Goal: Information Seeking & Learning: Learn about a topic

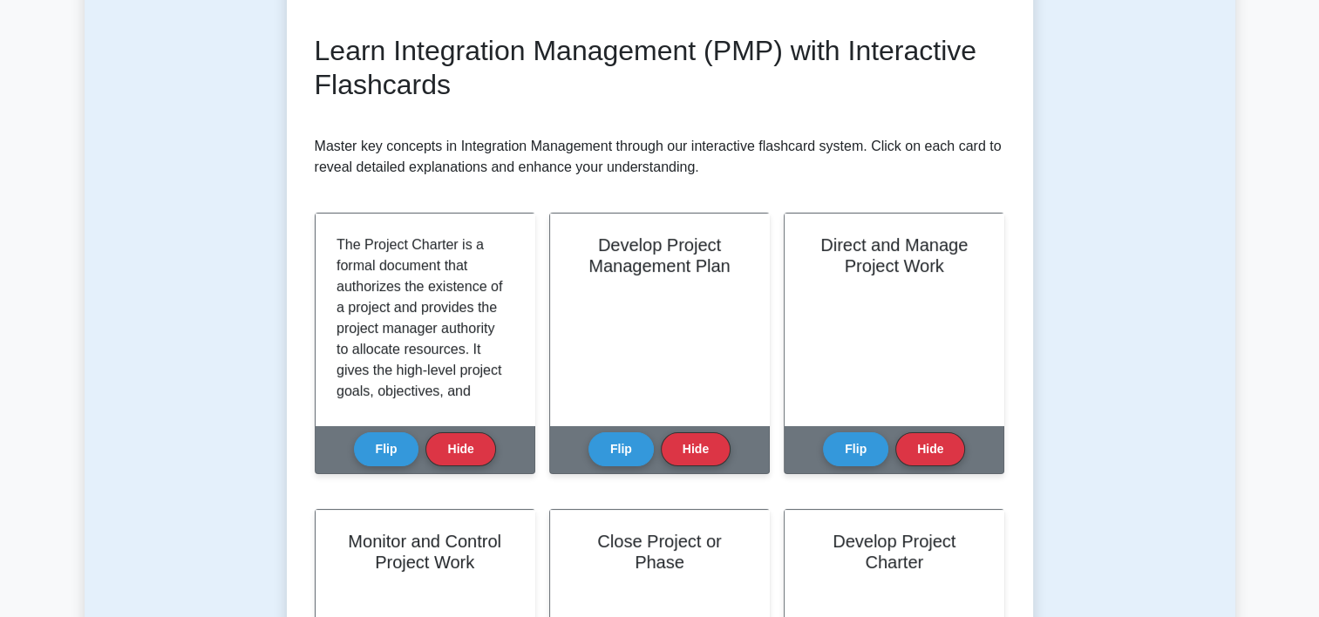
scroll to position [164, 0]
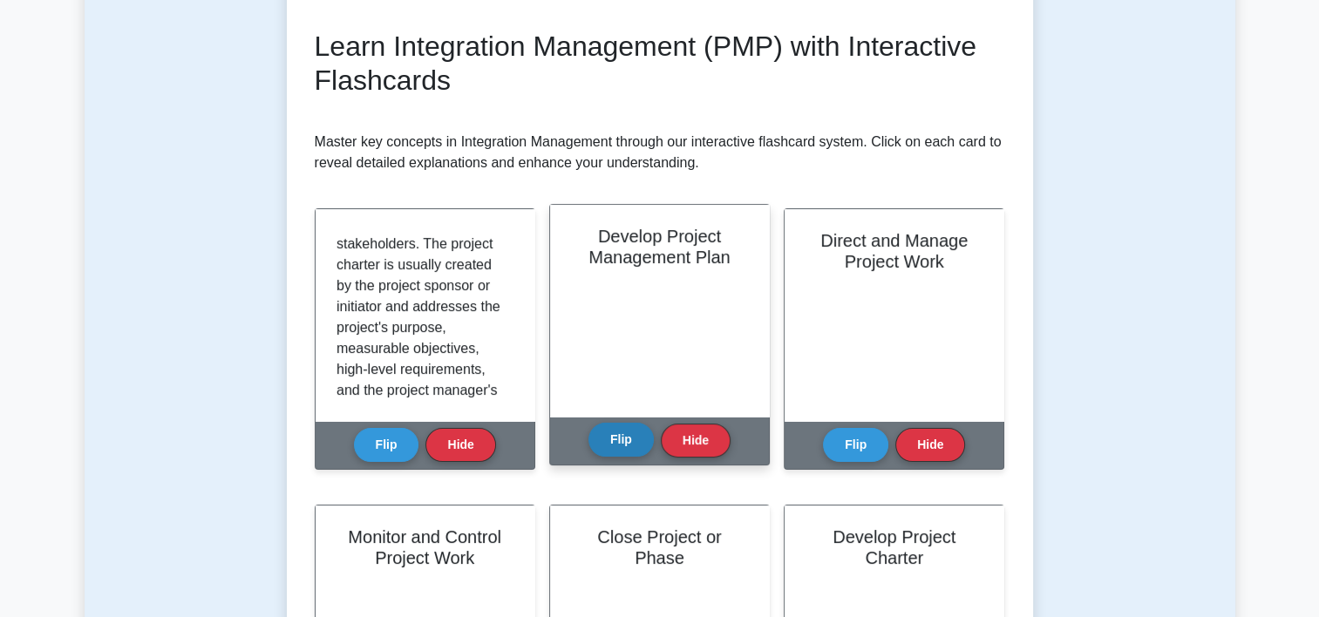
click at [614, 433] on button "Flip" at bounding box center [621, 440] width 65 height 34
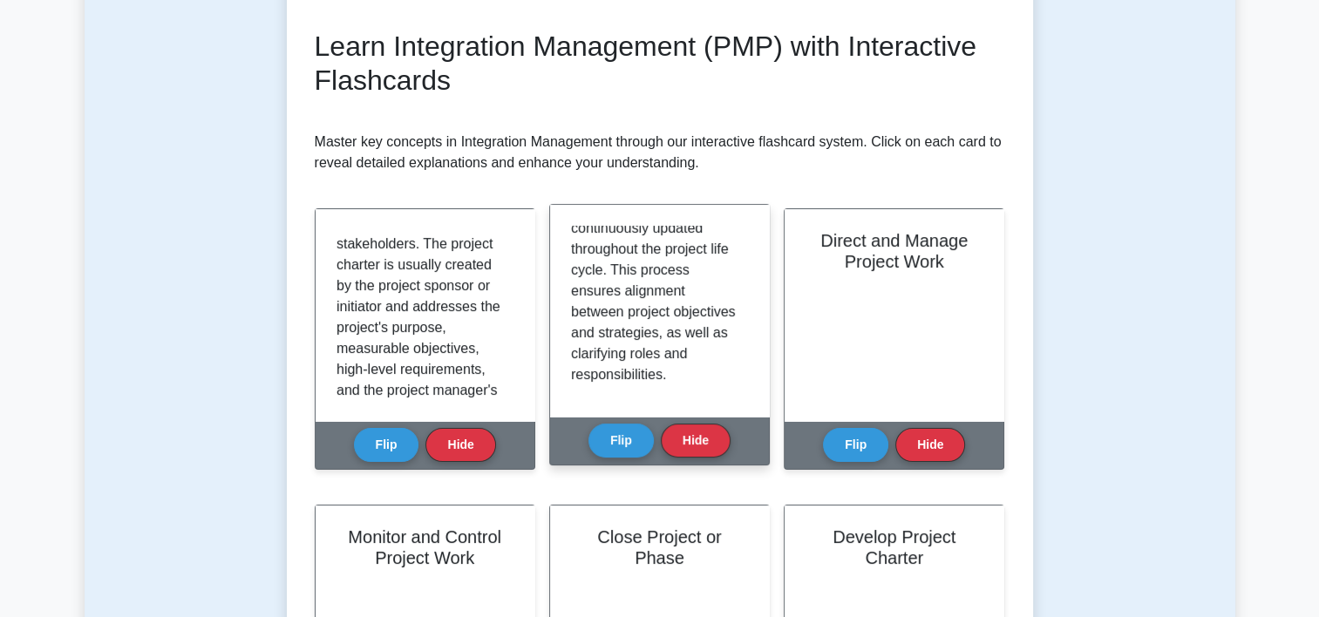
scroll to position [387, 0]
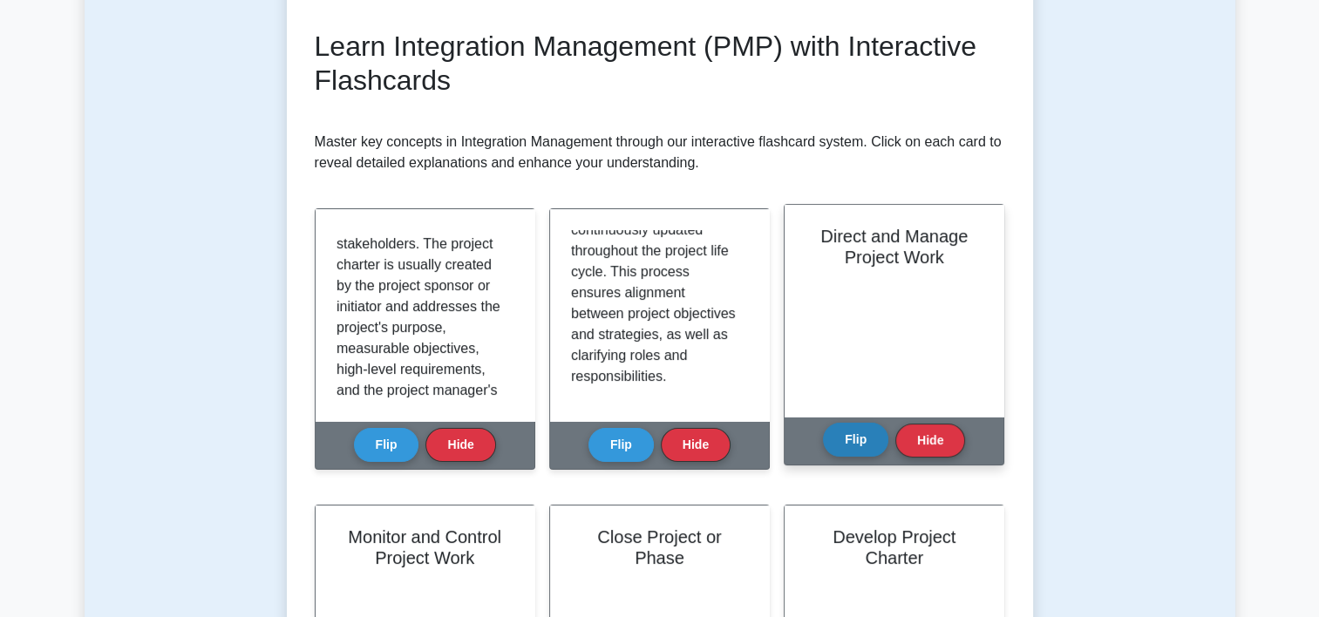
click at [852, 443] on button "Flip" at bounding box center [855, 440] width 65 height 34
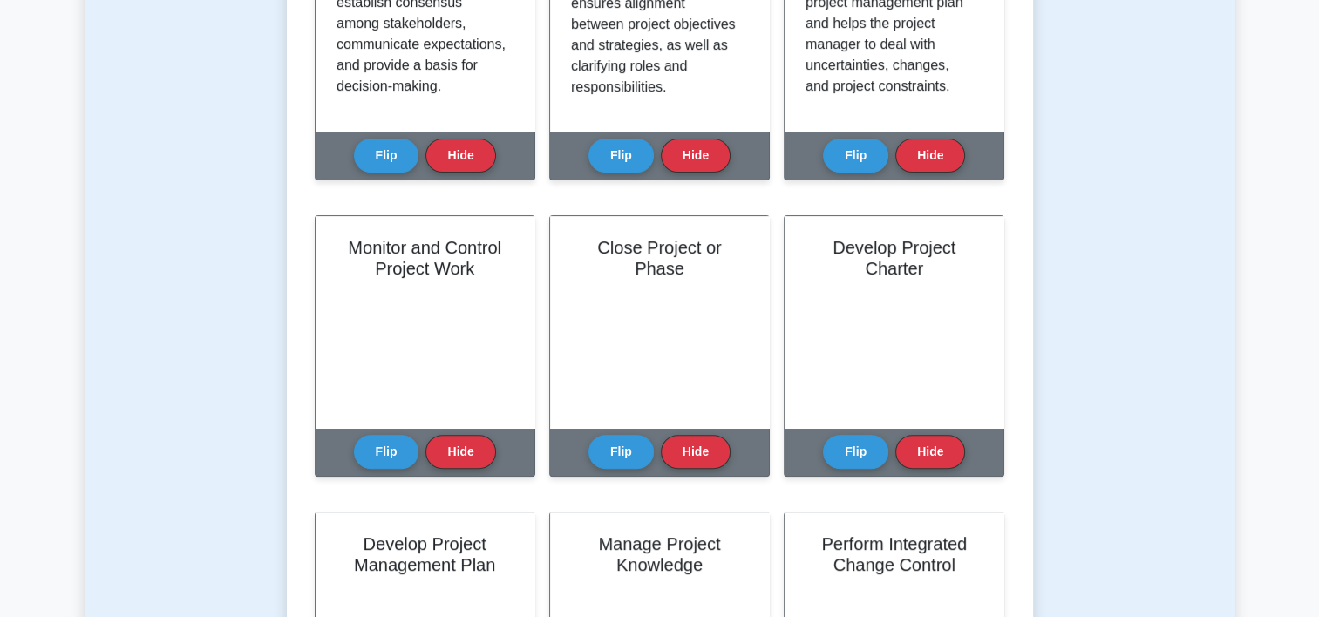
scroll to position [528, 0]
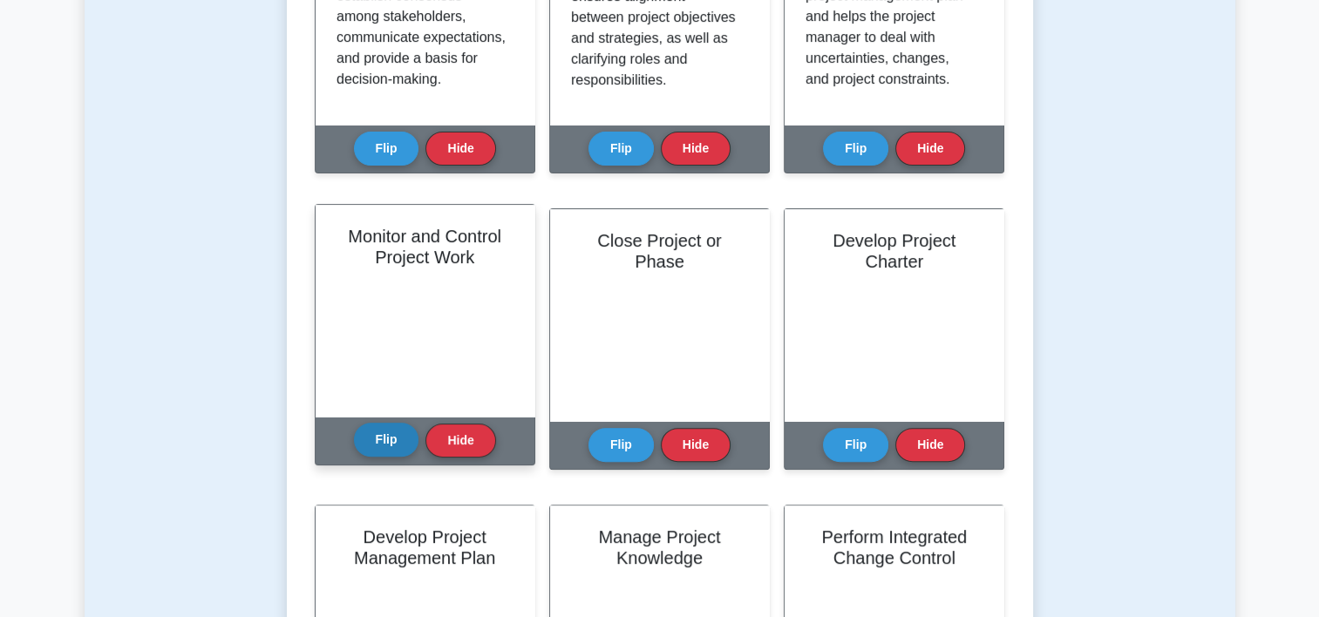
click at [387, 444] on button "Flip" at bounding box center [386, 440] width 65 height 34
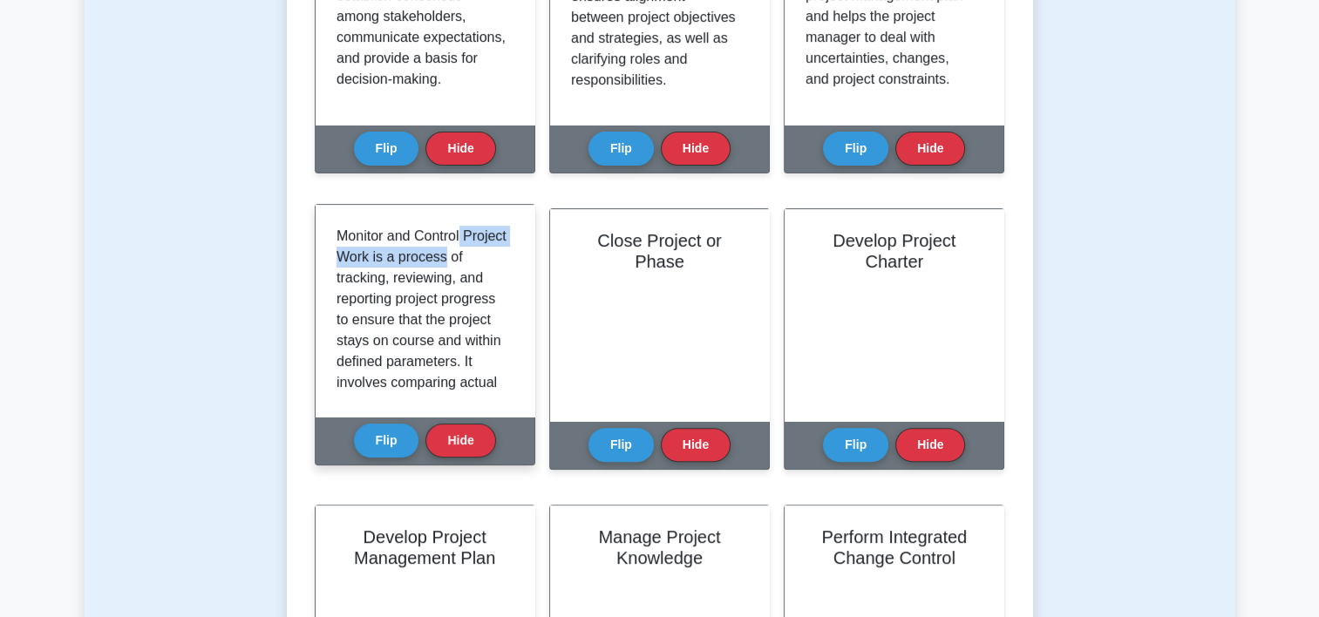
click at [513, 252] on div "Monitor and Control Project Work is a process of tracking, reviewing, and repor…" at bounding box center [425, 311] width 219 height 212
drag, startPoint x: 513, startPoint y: 252, endPoint x: 439, endPoint y: 286, distance: 80.8
click at [439, 286] on p "Monitor and Control Project Work is a process of tracking, reviewing, and repor…" at bounding box center [422, 466] width 170 height 481
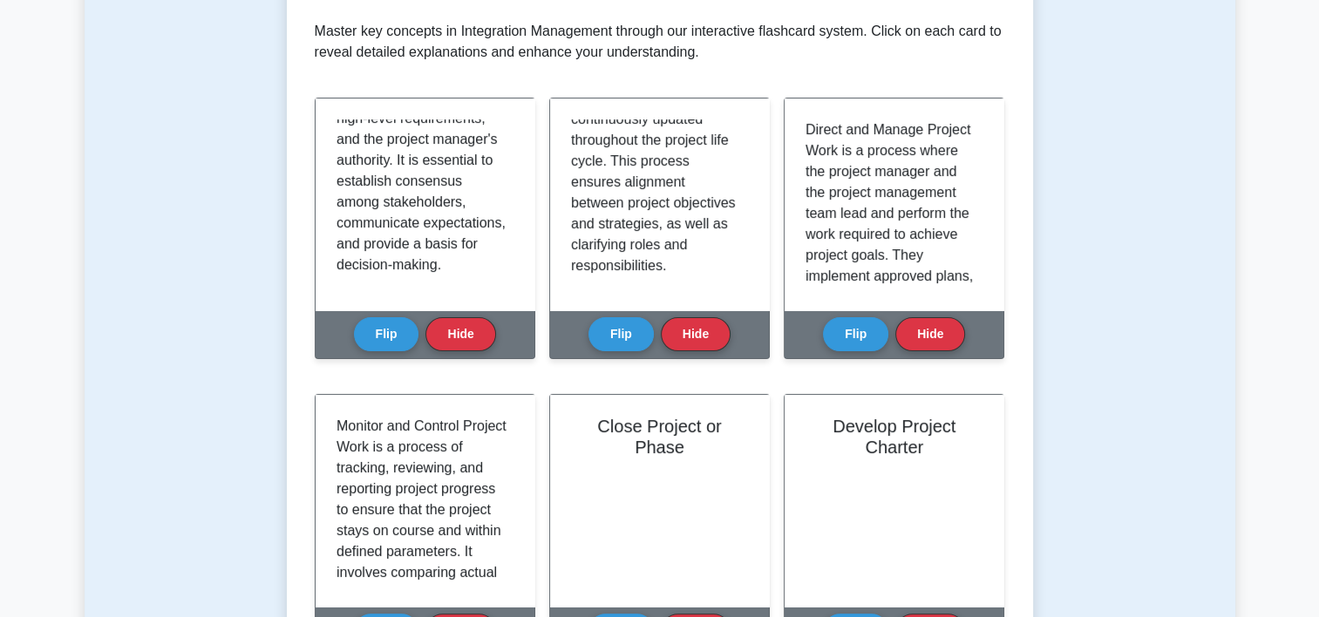
scroll to position [350, 0]
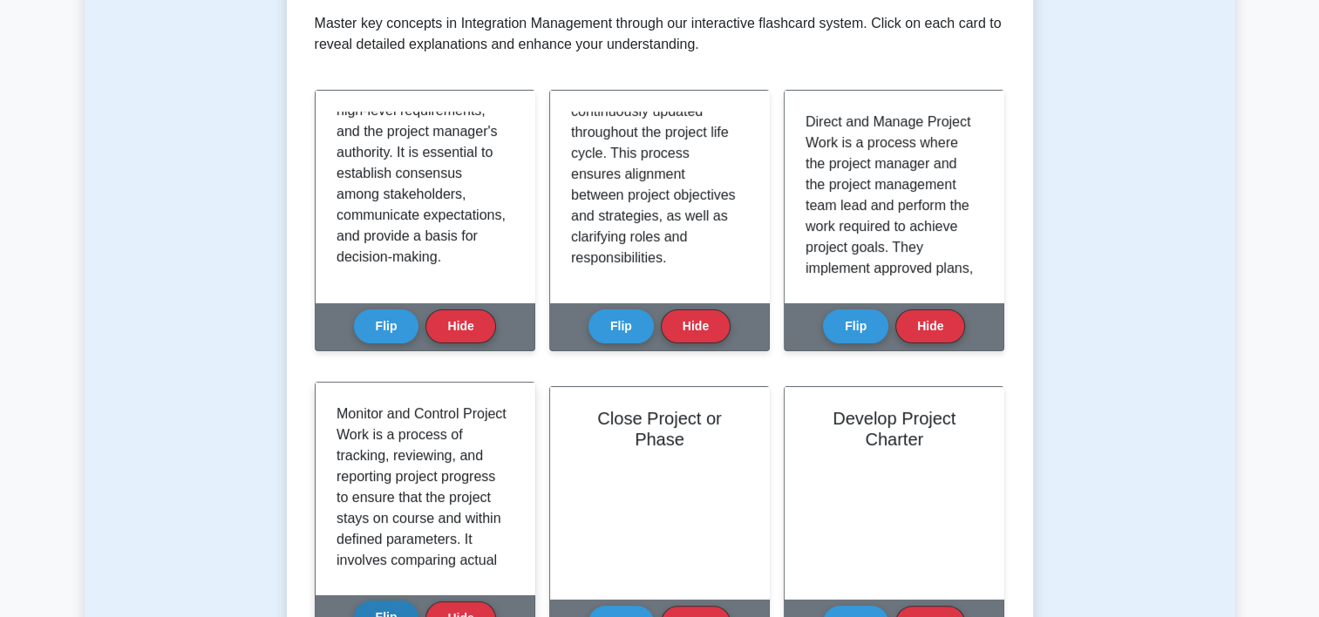
click at [383, 603] on button "Flip" at bounding box center [386, 618] width 65 height 34
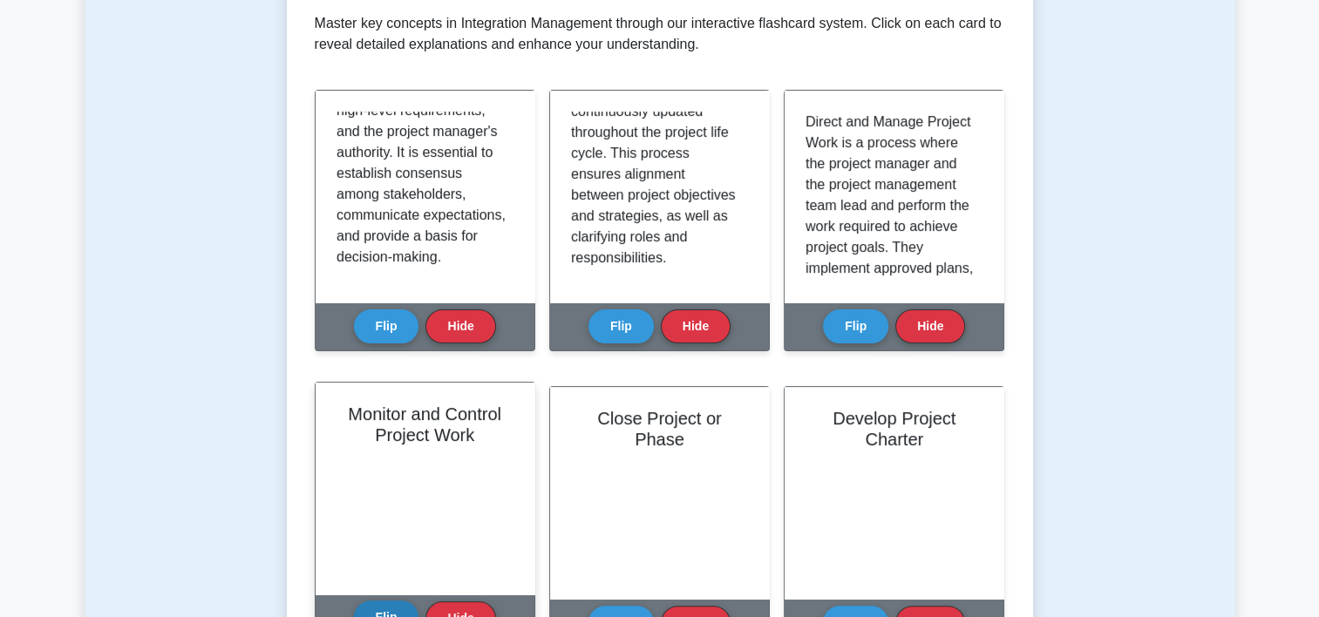
click at [383, 603] on button "Flip" at bounding box center [386, 618] width 65 height 34
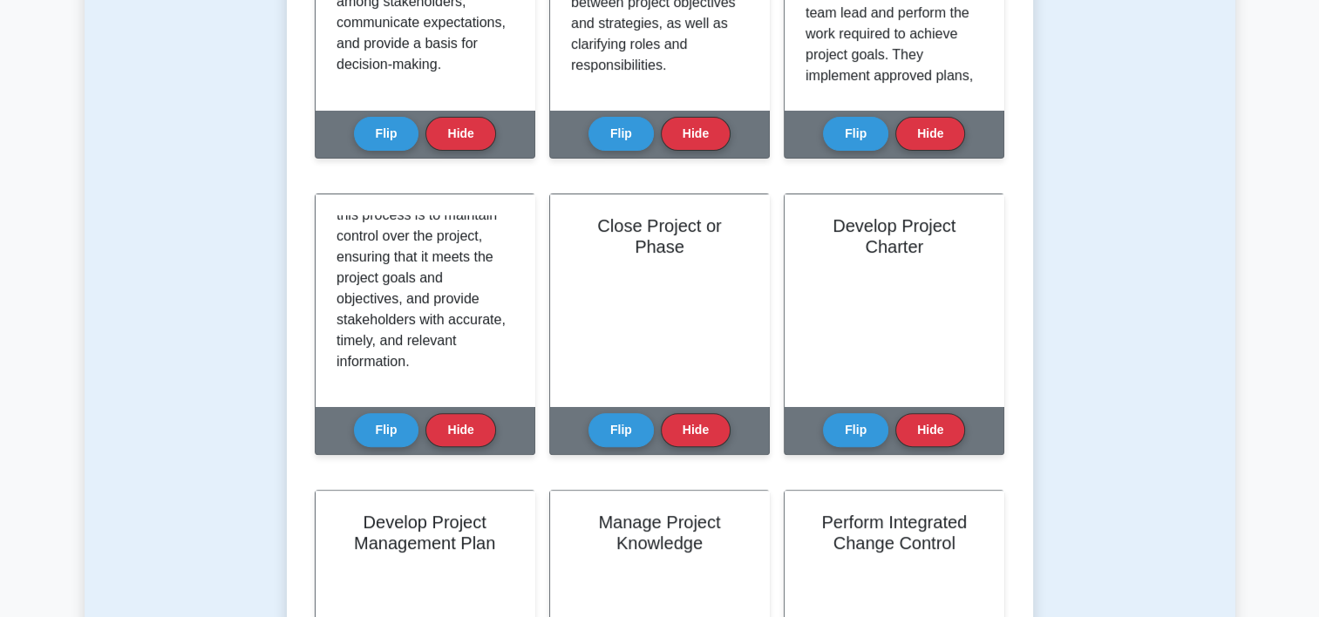
scroll to position [559, 0]
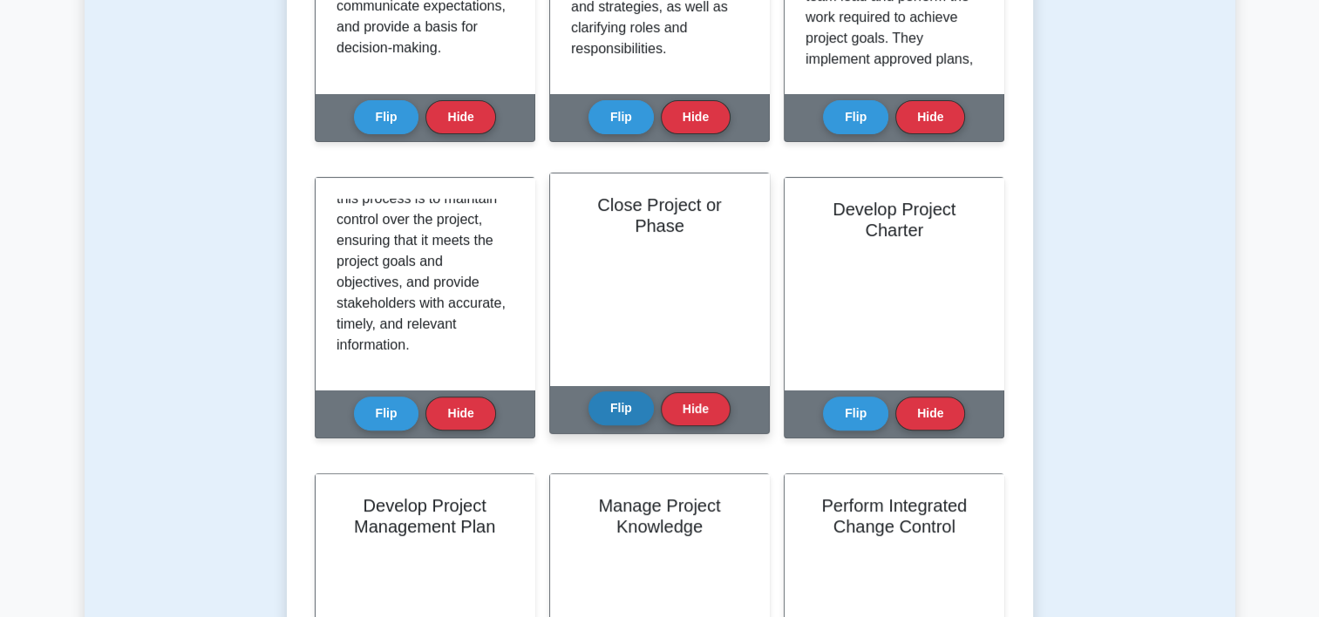
click at [630, 404] on button "Flip" at bounding box center [621, 409] width 65 height 34
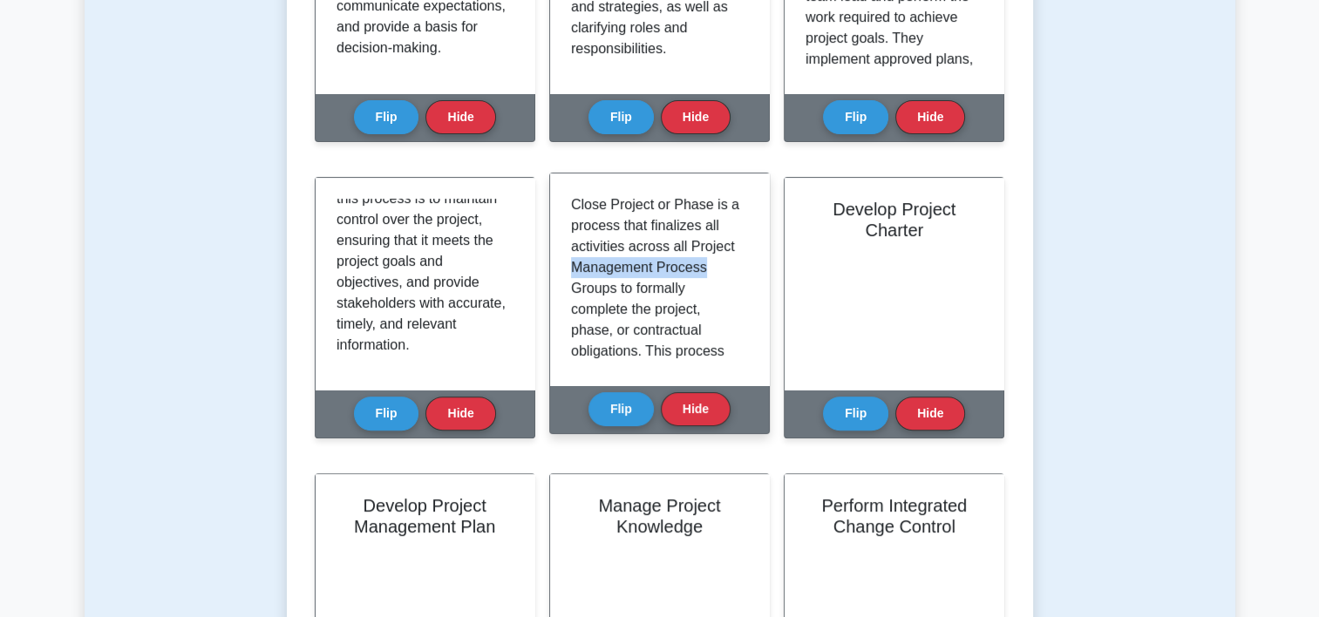
drag, startPoint x: 748, startPoint y: 242, endPoint x: 752, endPoint y: 264, distance: 22.1
click at [752, 264] on div "Close Project or Phase is a process that finalizes all activities across all Pr…" at bounding box center [659, 280] width 219 height 212
drag, startPoint x: 752, startPoint y: 264, endPoint x: 729, endPoint y: 283, distance: 29.1
click at [729, 283] on p "Close Project or Phase is a process that finalizes all activities across all Pr…" at bounding box center [656, 434] width 170 height 481
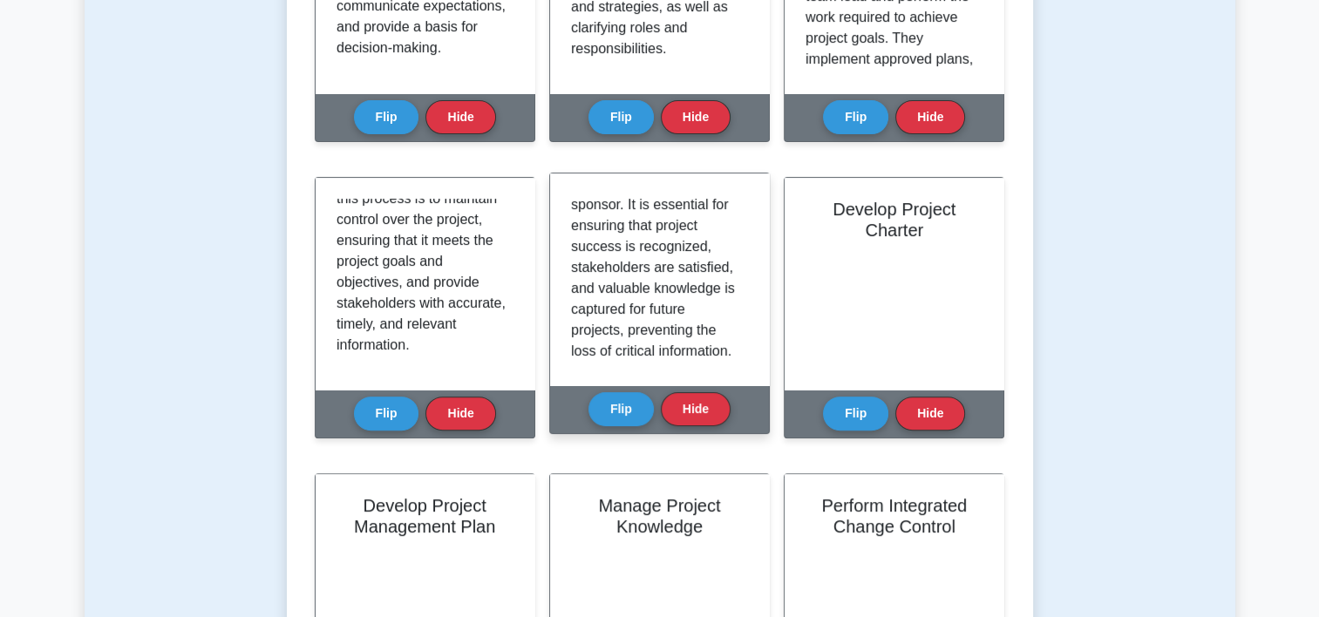
scroll to position [324, 0]
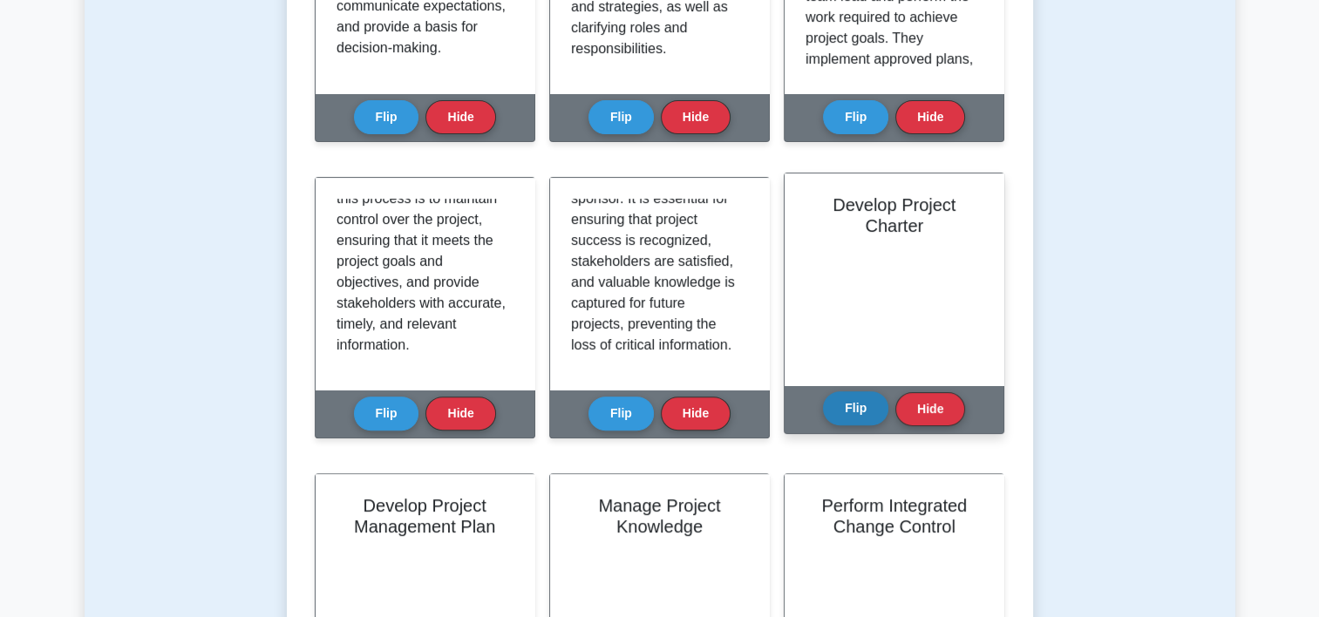
click at [864, 414] on button "Flip" at bounding box center [855, 409] width 65 height 34
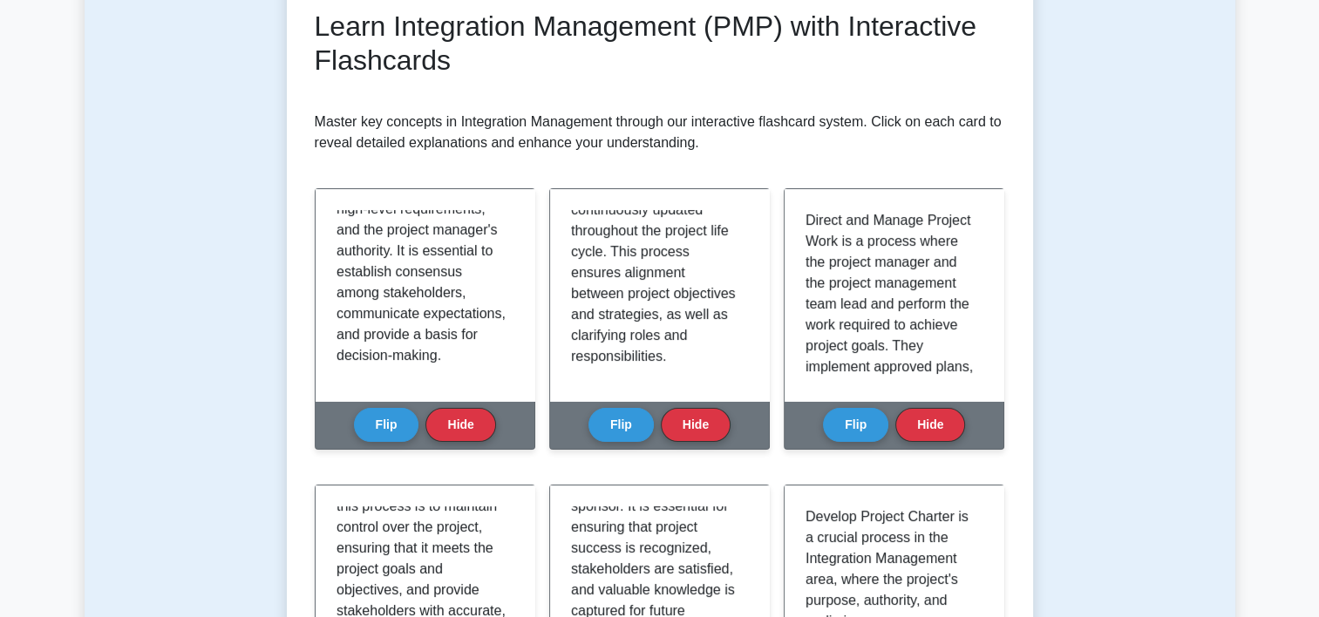
scroll to position [275, 0]
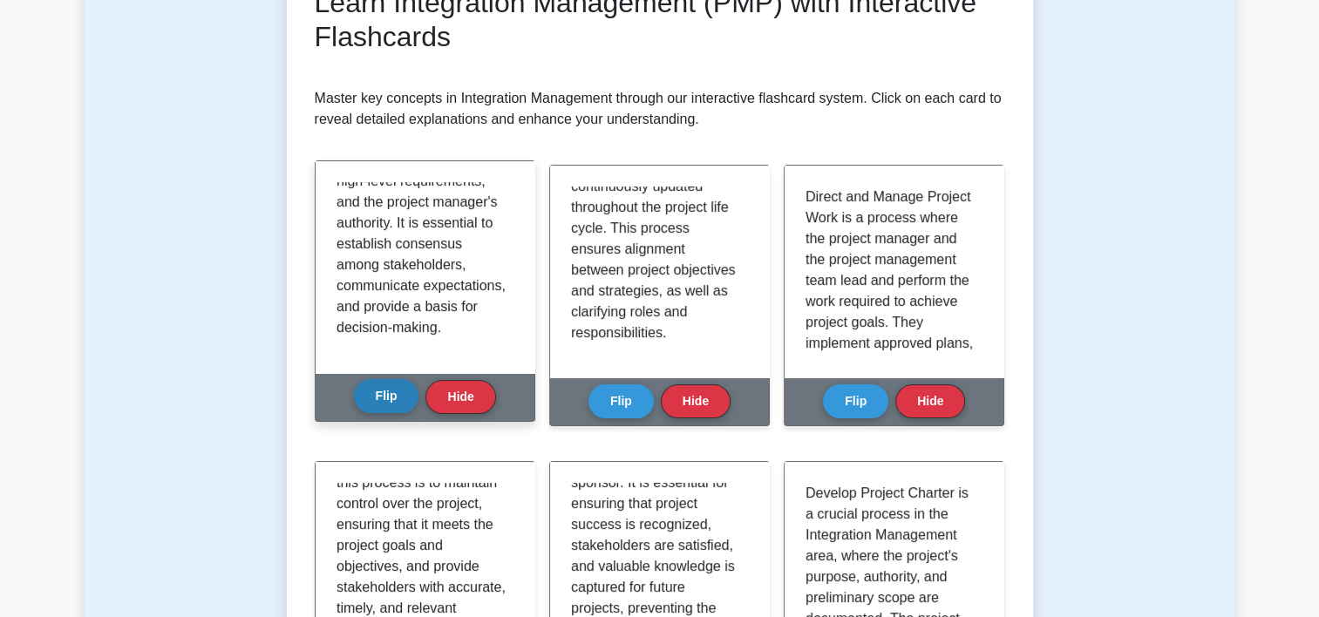
click at [371, 392] on button "Flip" at bounding box center [386, 396] width 65 height 34
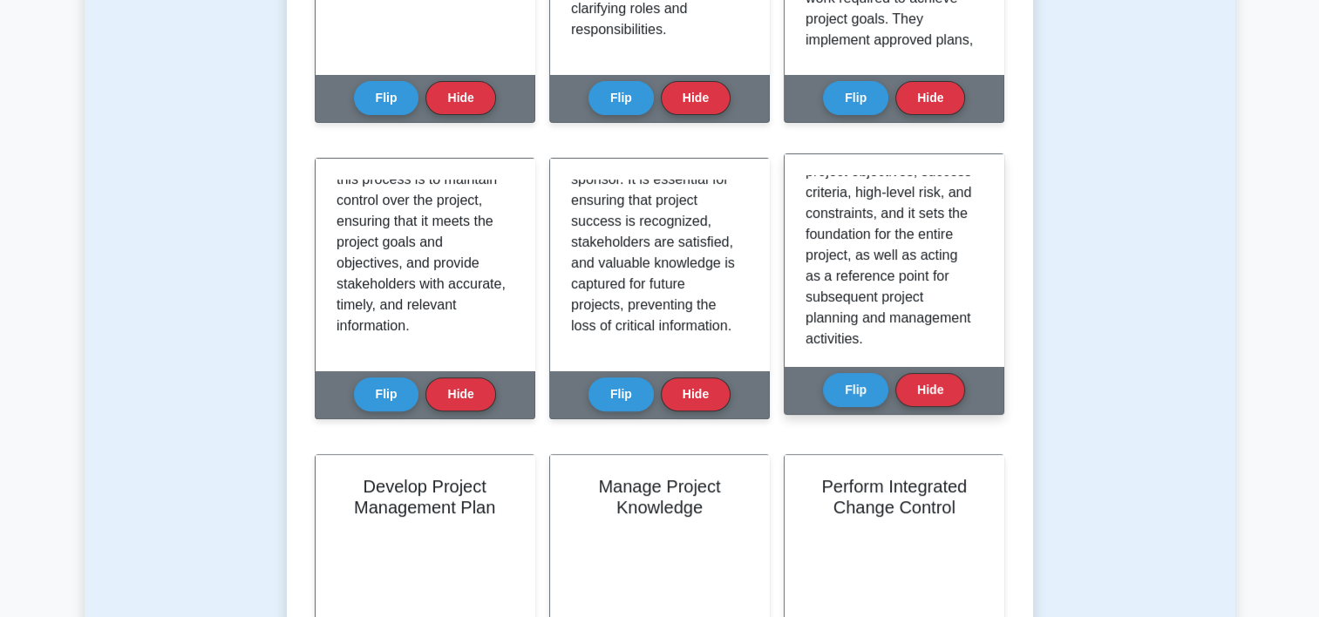
scroll to position [366, 0]
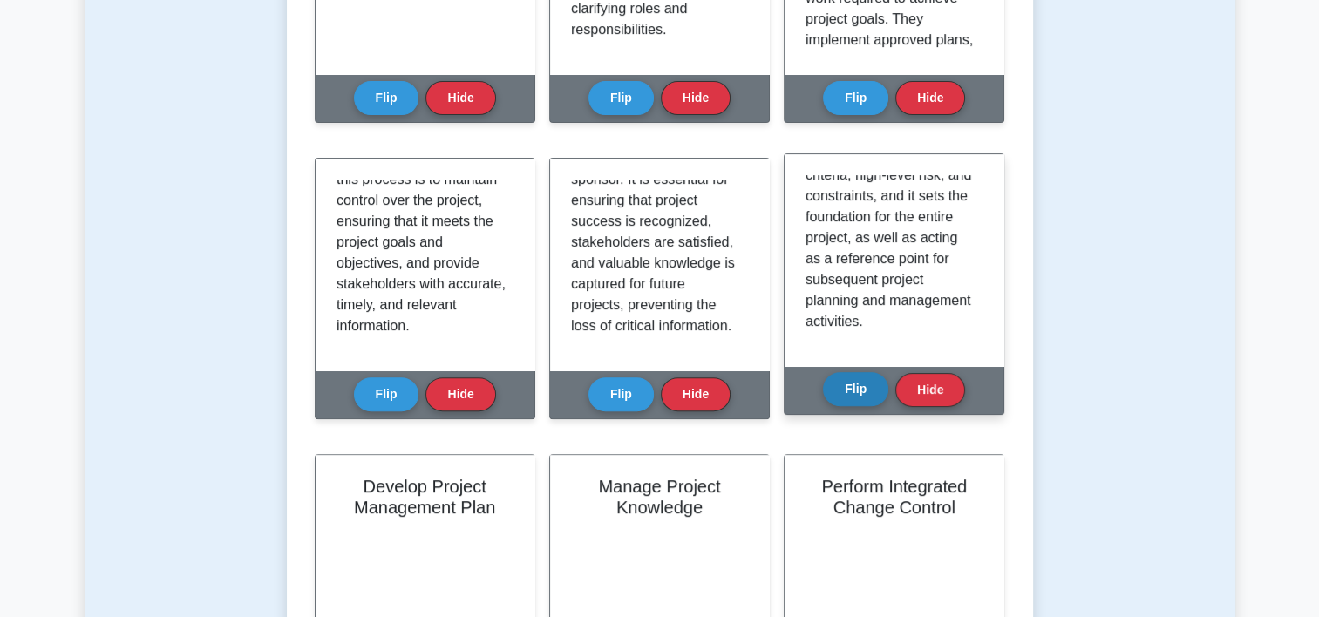
click at [842, 384] on button "Flip" at bounding box center [855, 389] width 65 height 34
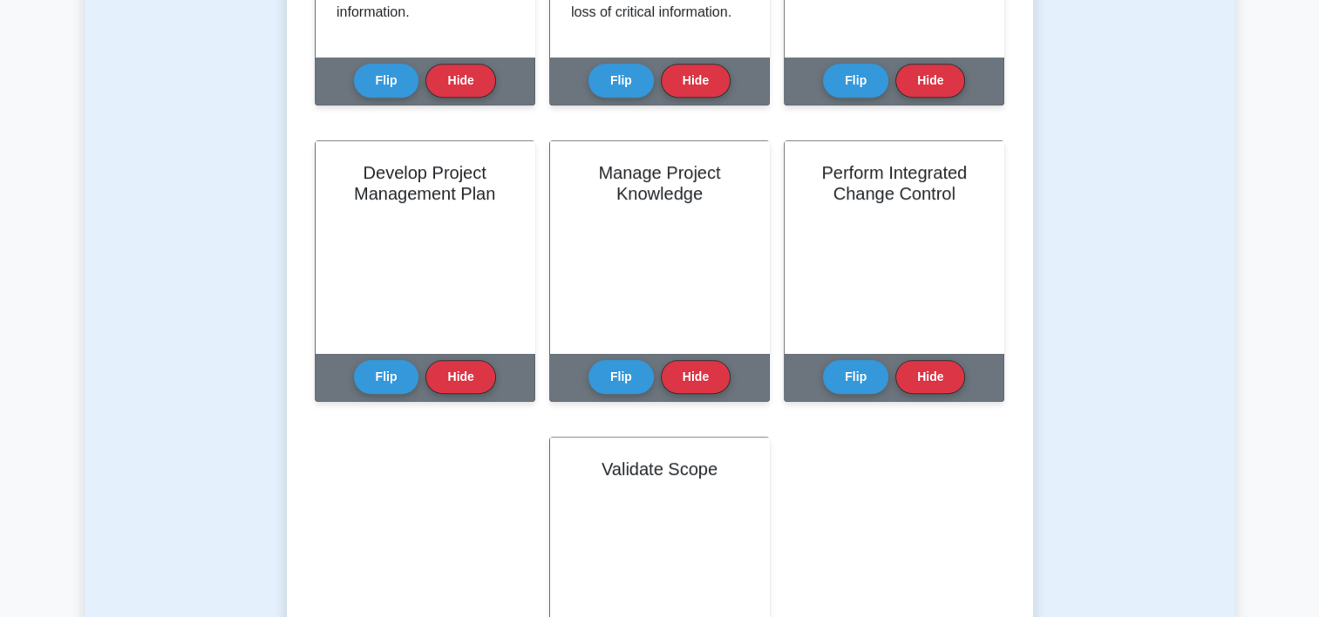
scroll to position [1012, 0]
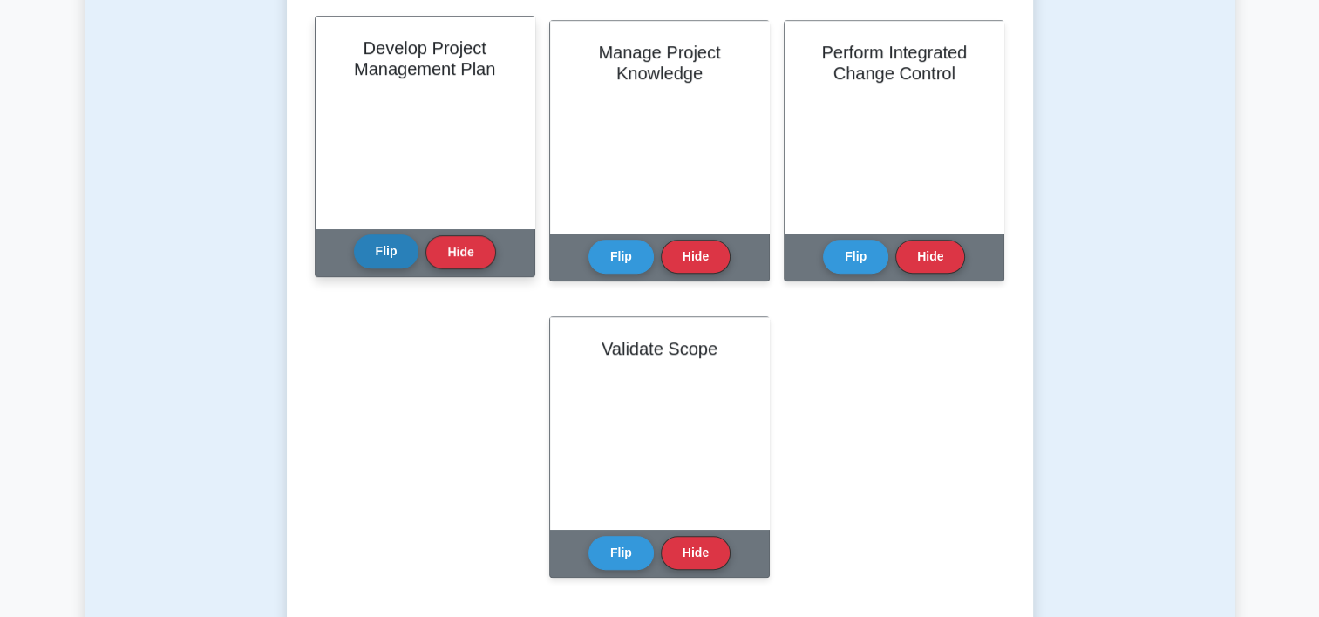
click at [380, 244] on button "Flip" at bounding box center [386, 252] width 65 height 34
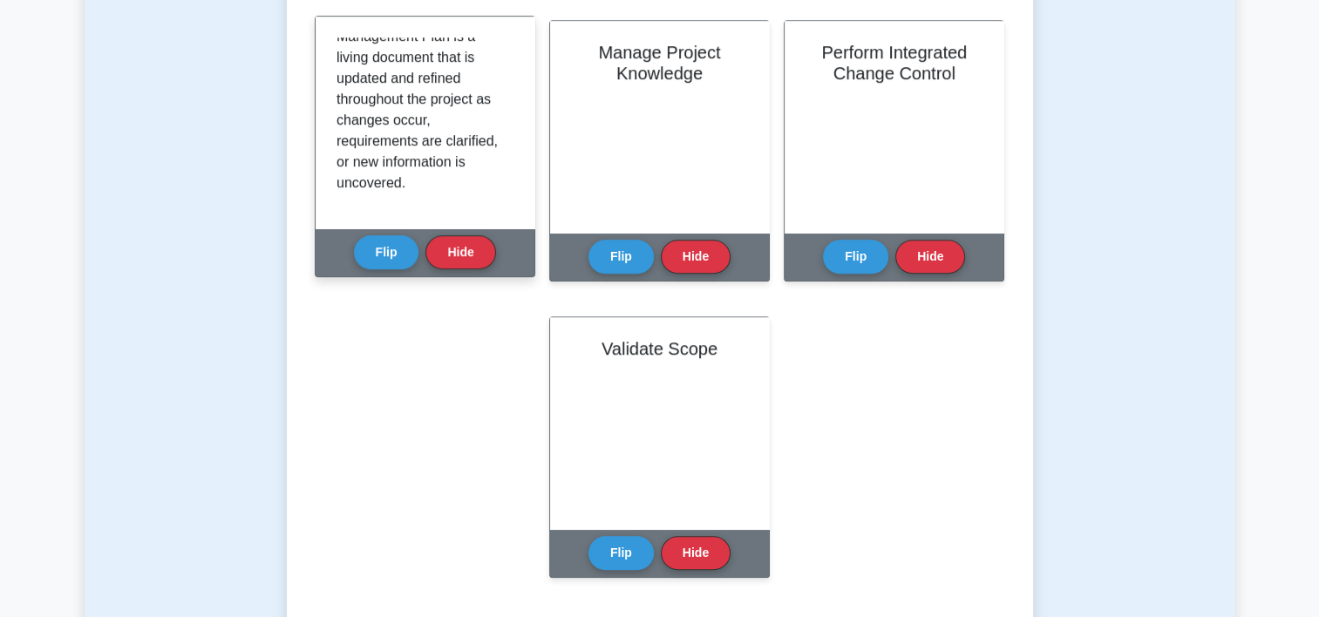
scroll to position [450, 0]
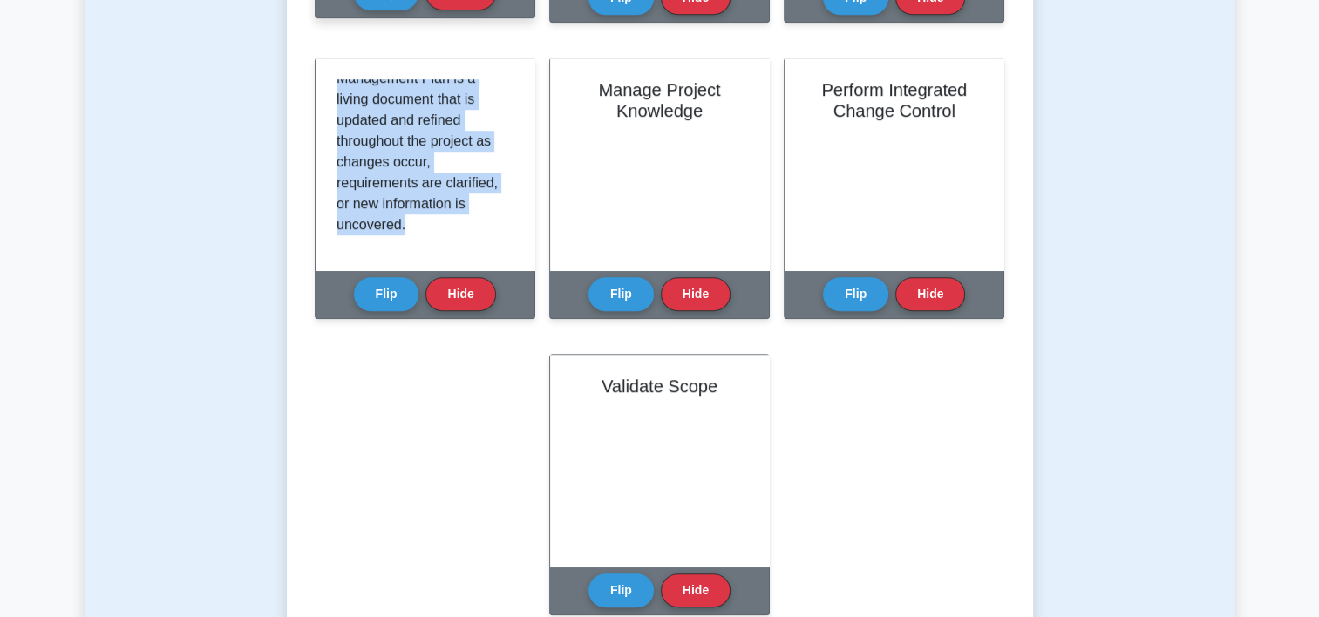
drag, startPoint x: 514, startPoint y: 198, endPoint x: 521, endPoint y: 10, distance: 187.6
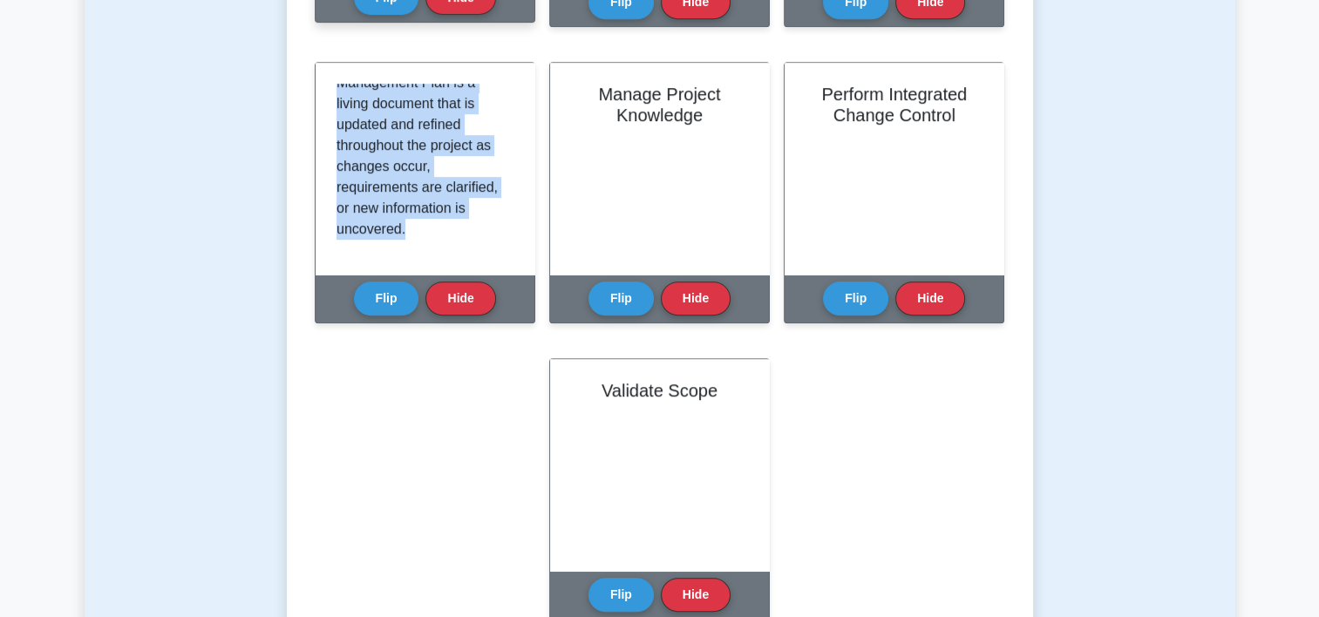
scroll to position [0, 0]
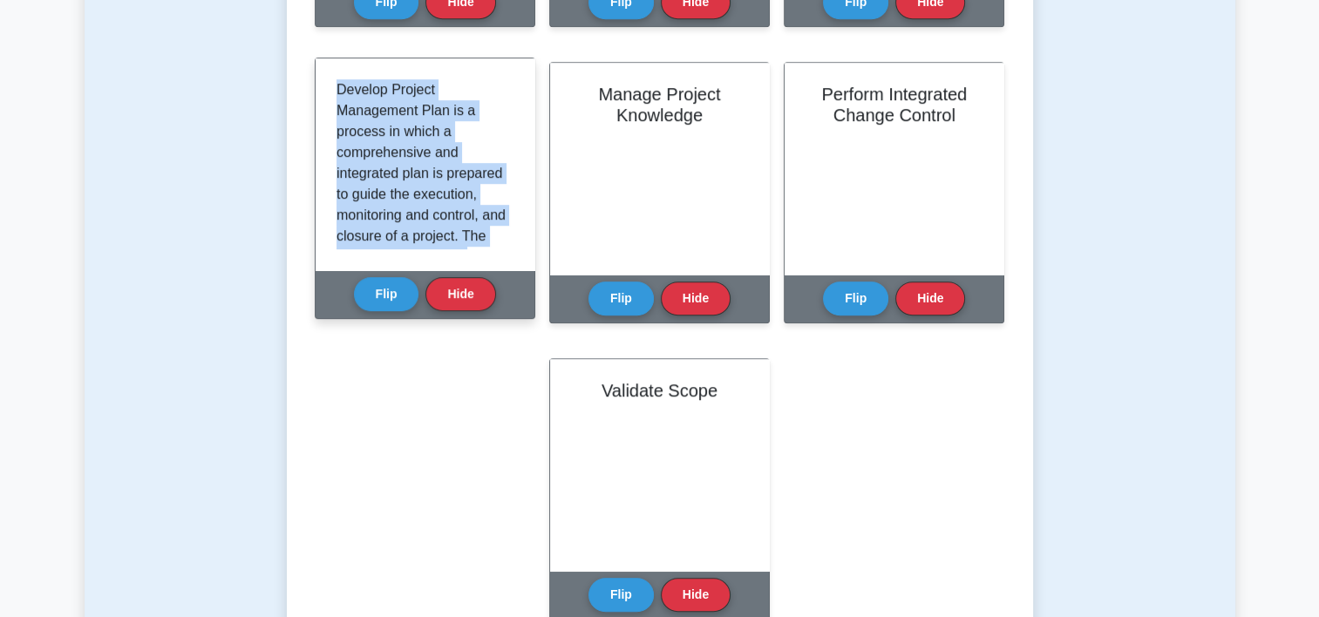
click at [479, 125] on p "Develop Project Management Plan is a process in which a comprehensive and integ…" at bounding box center [422, 372] width 170 height 586
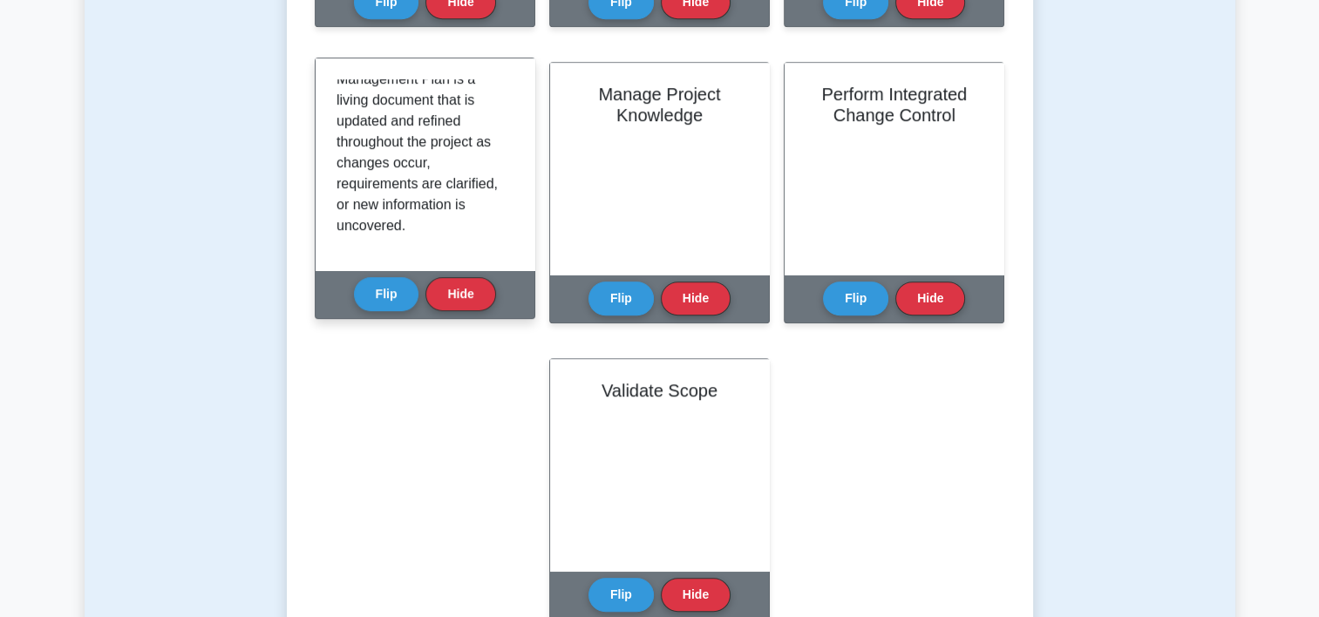
scroll to position [450, 0]
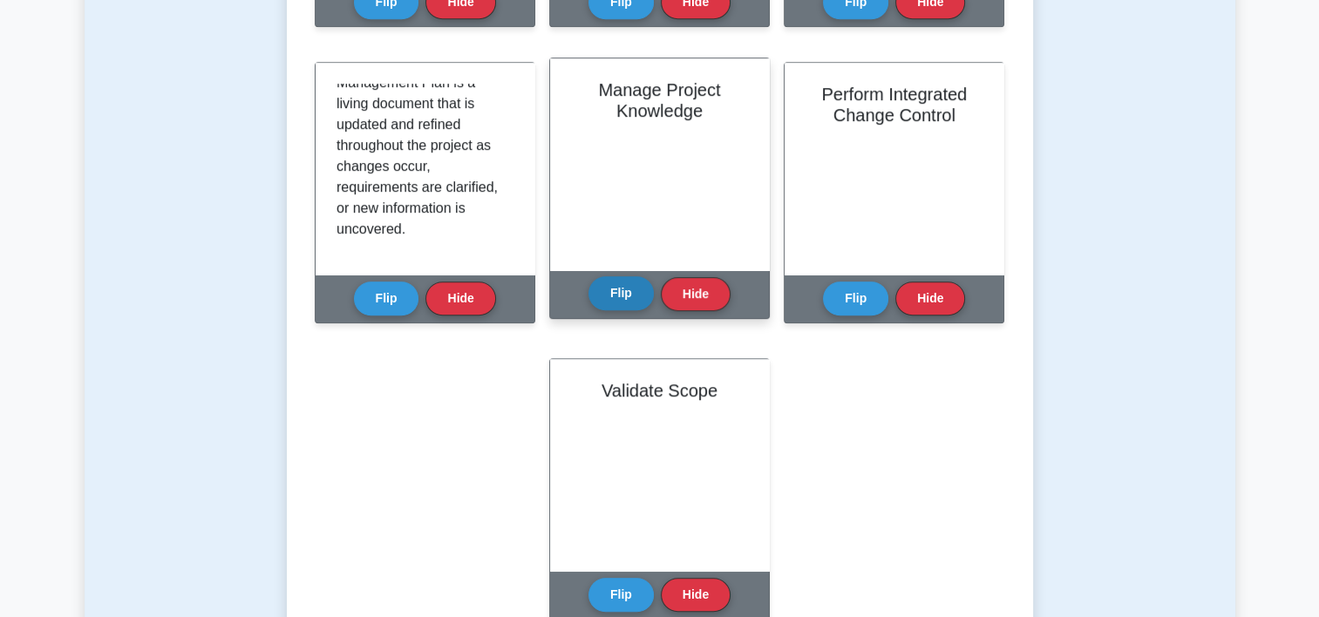
click at [624, 286] on button "Flip" at bounding box center [621, 293] width 65 height 34
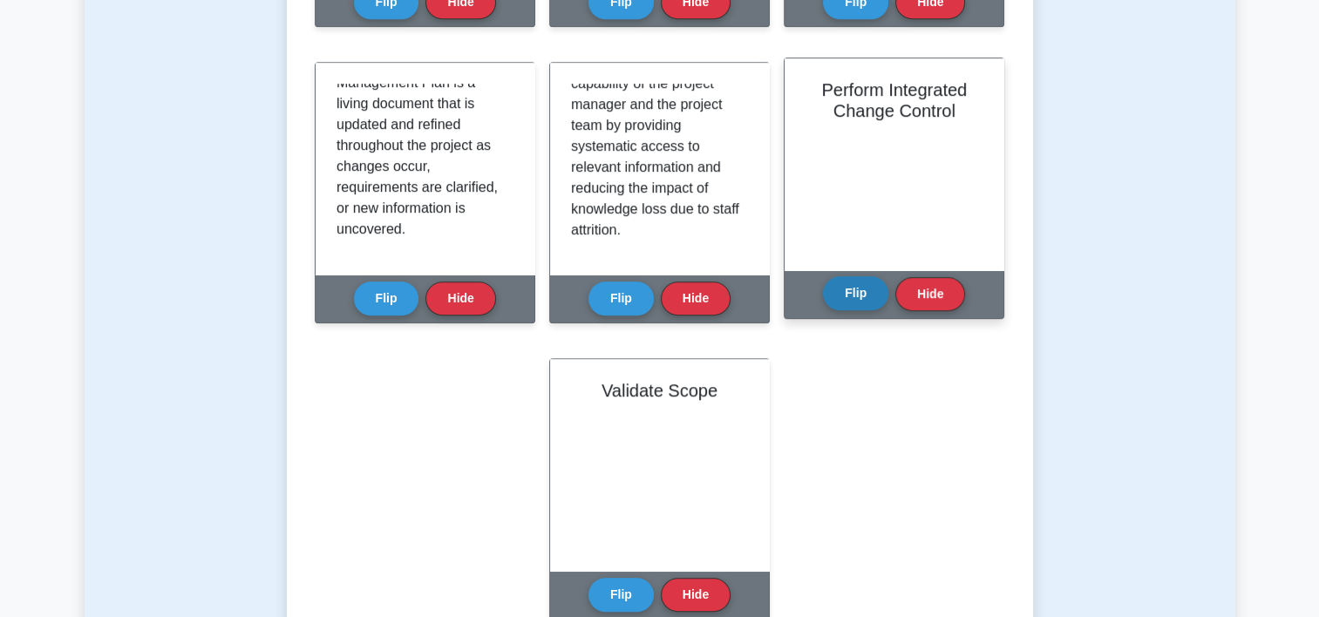
click at [845, 299] on button "Flip" at bounding box center [855, 293] width 65 height 34
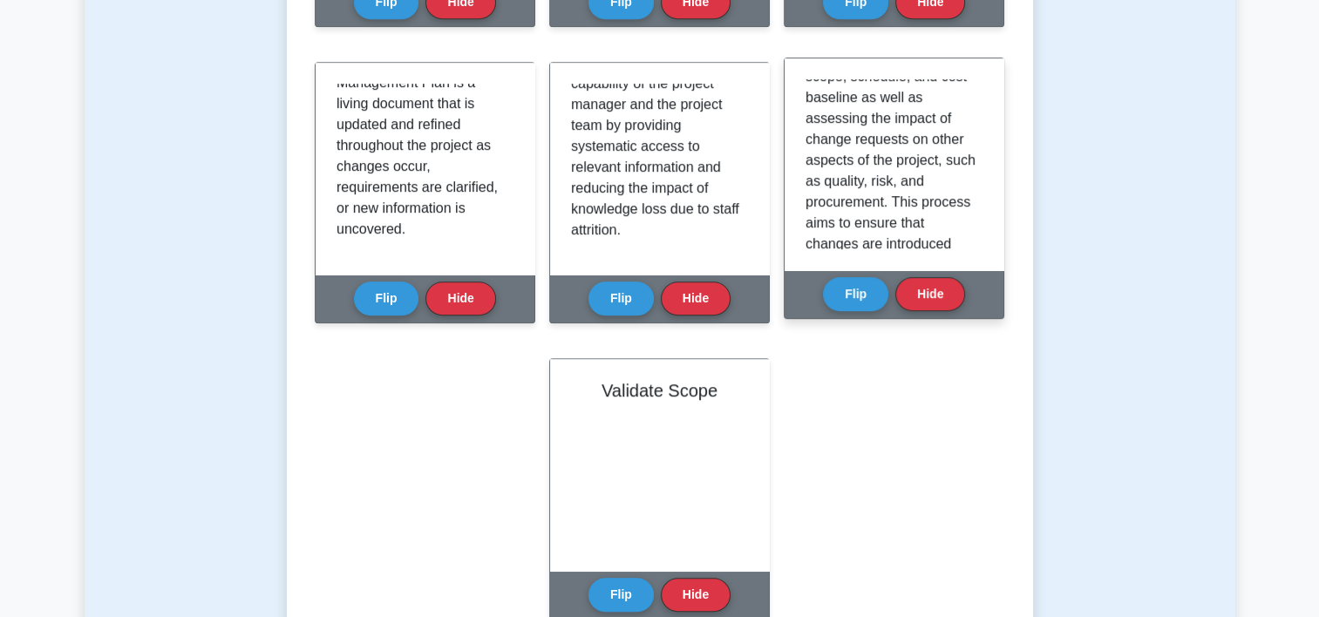
scroll to position [149, 0]
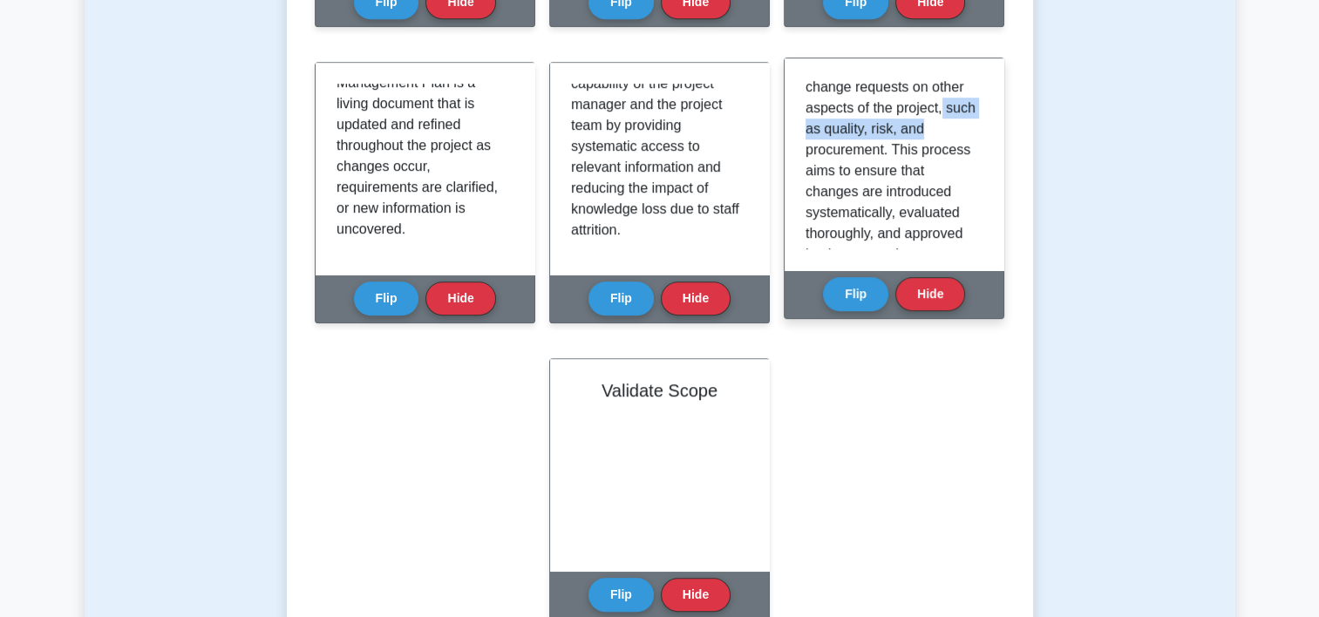
drag, startPoint x: 976, startPoint y: 142, endPoint x: 971, endPoint y: 125, distance: 18.0
click at [971, 125] on div "Perform Integrated Change Control is a process for reviewing and approving any …" at bounding box center [894, 164] width 177 height 170
drag, startPoint x: 971, startPoint y: 125, endPoint x: 957, endPoint y: 159, distance: 36.8
click at [957, 159] on p "Perform Integrated Change Control is a process for reviewing and approving any …" at bounding box center [891, 244] width 170 height 628
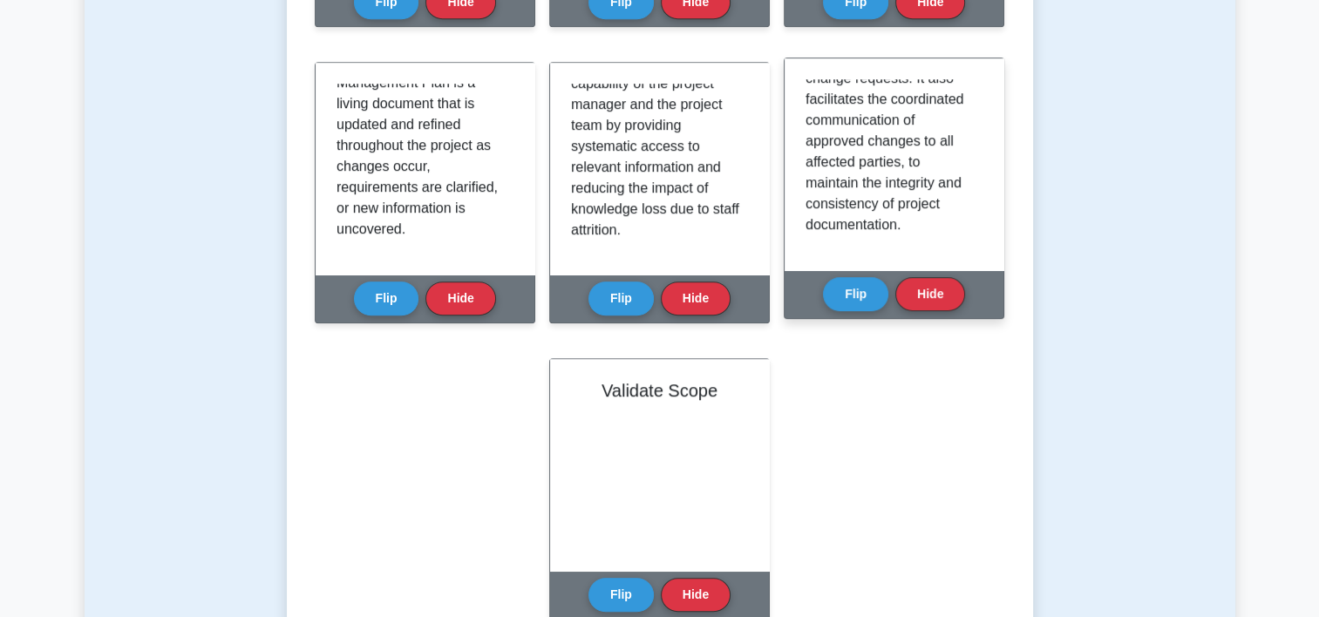
scroll to position [492, 0]
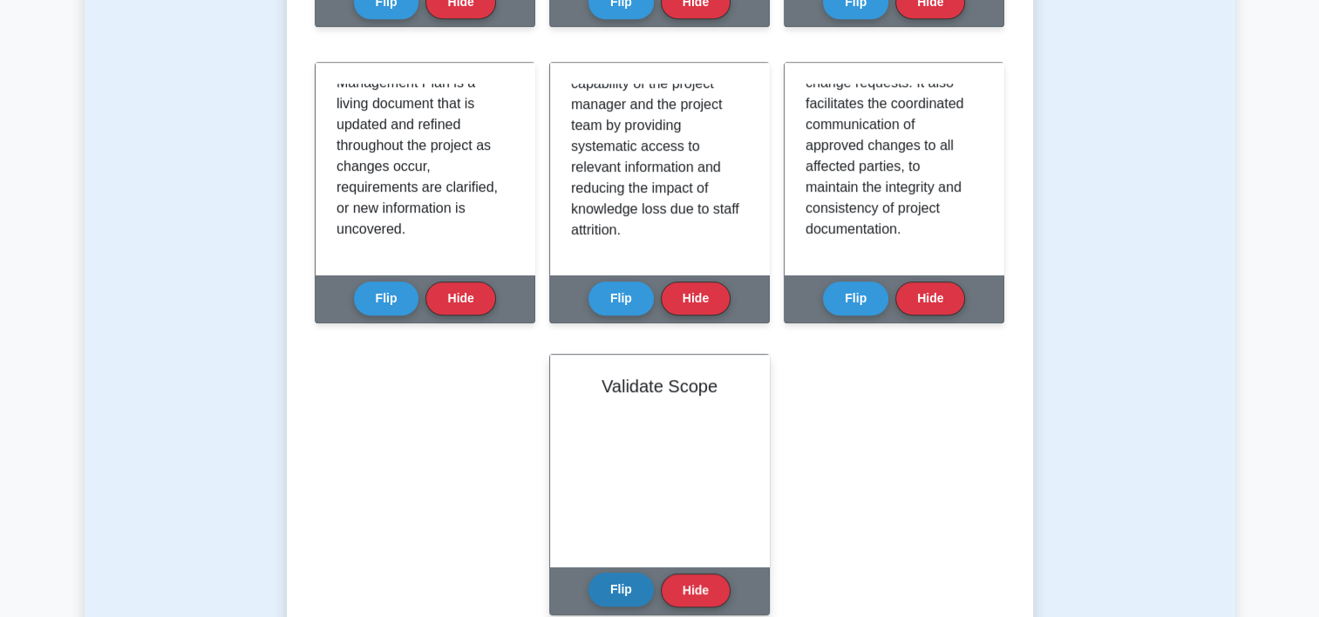
click at [615, 593] on button "Flip" at bounding box center [621, 590] width 65 height 34
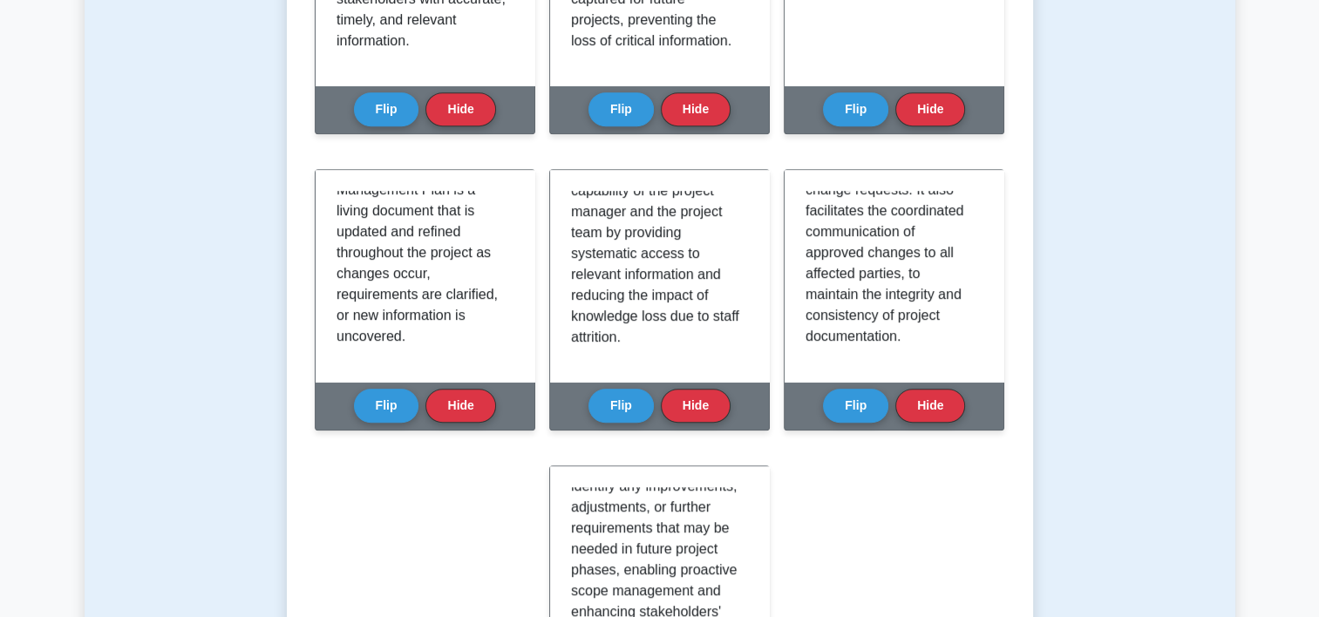
scroll to position [0, 0]
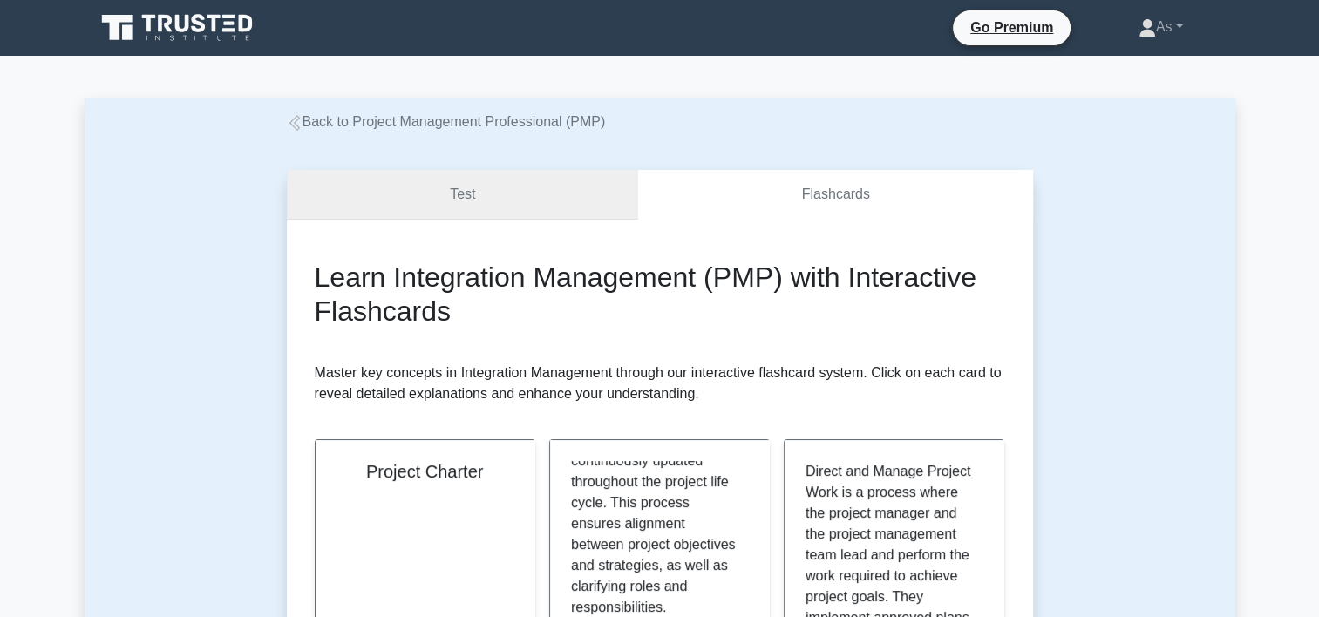
click at [533, 187] on link "Test" at bounding box center [463, 195] width 352 height 50
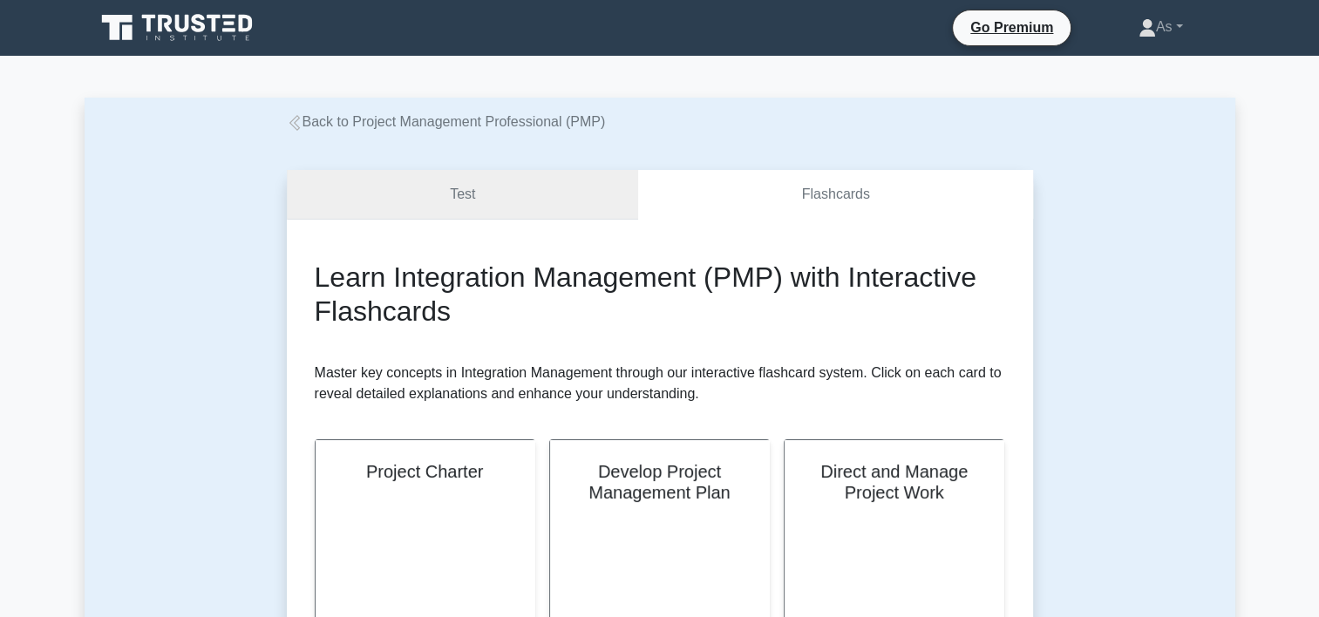
click at [523, 174] on link "Test" at bounding box center [463, 195] width 352 height 50
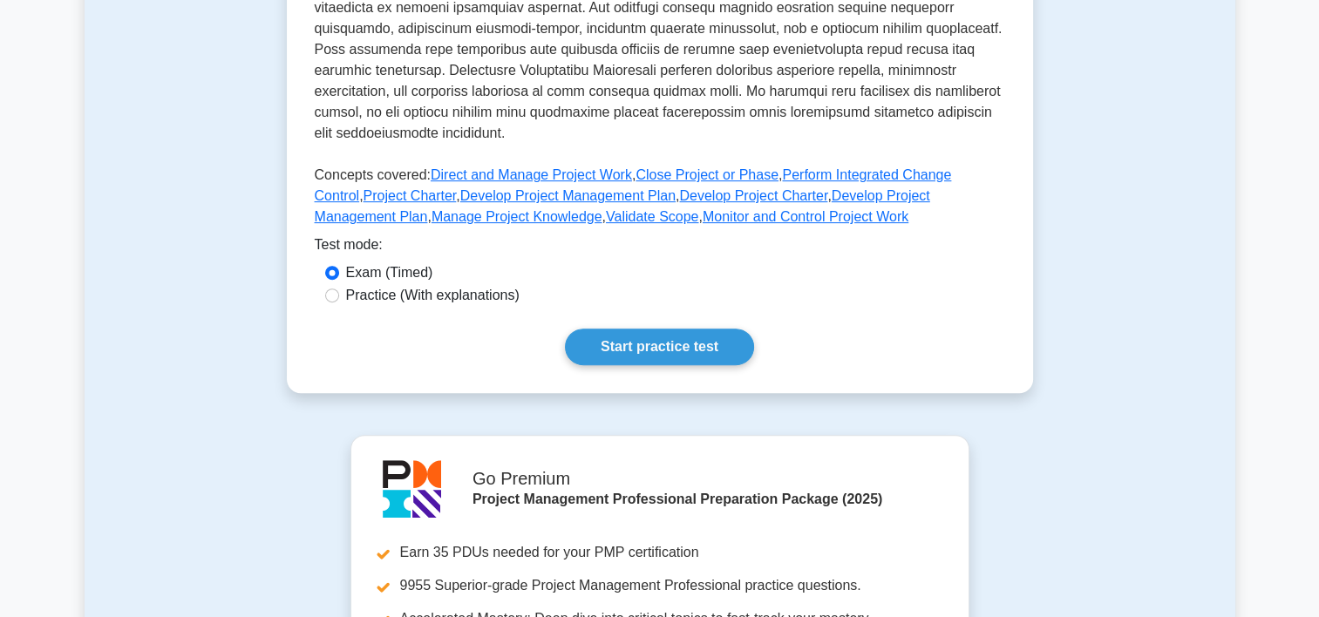
scroll to position [696, 0]
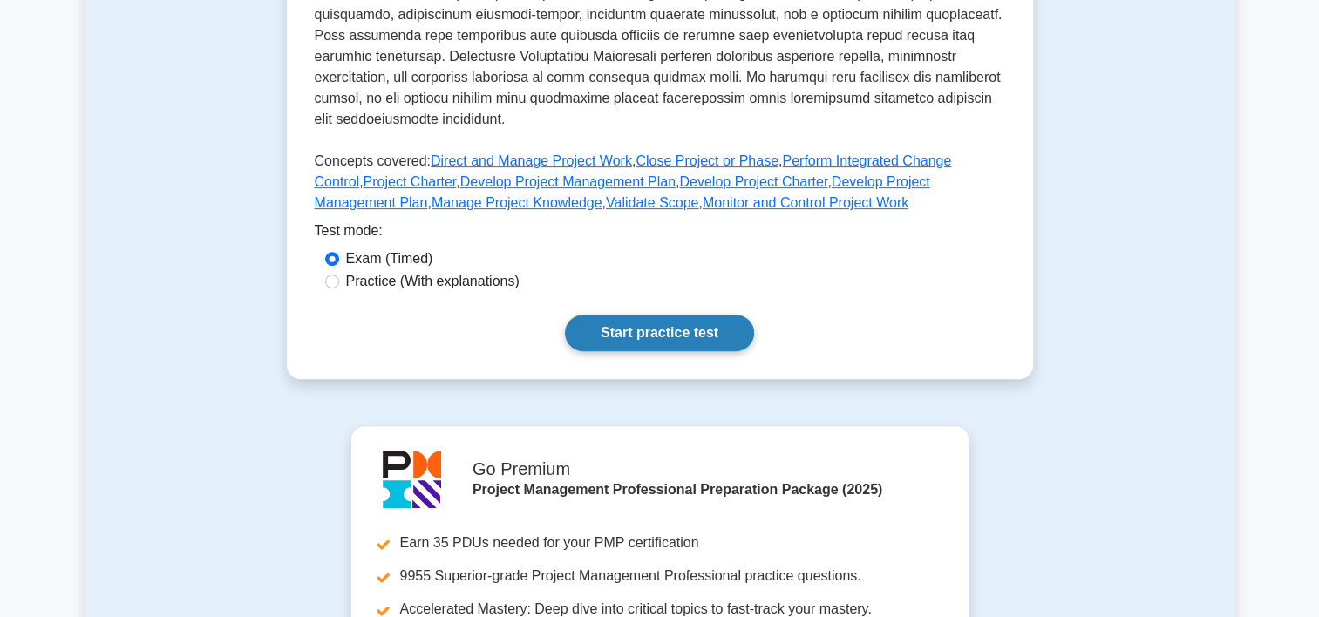
click at [673, 317] on link "Start practice test" at bounding box center [659, 333] width 189 height 37
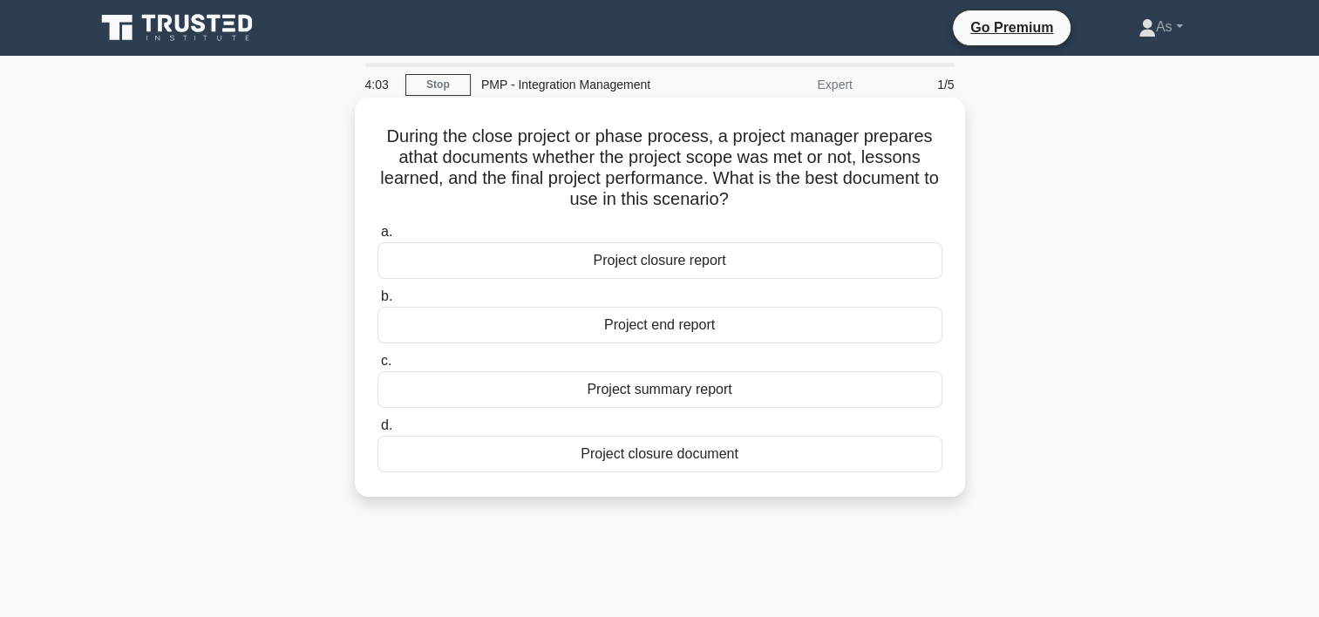
click at [751, 262] on div "Project closure report" at bounding box center [660, 260] width 565 height 37
click at [378, 238] on input "a. Project closure report" at bounding box center [378, 232] width 0 height 11
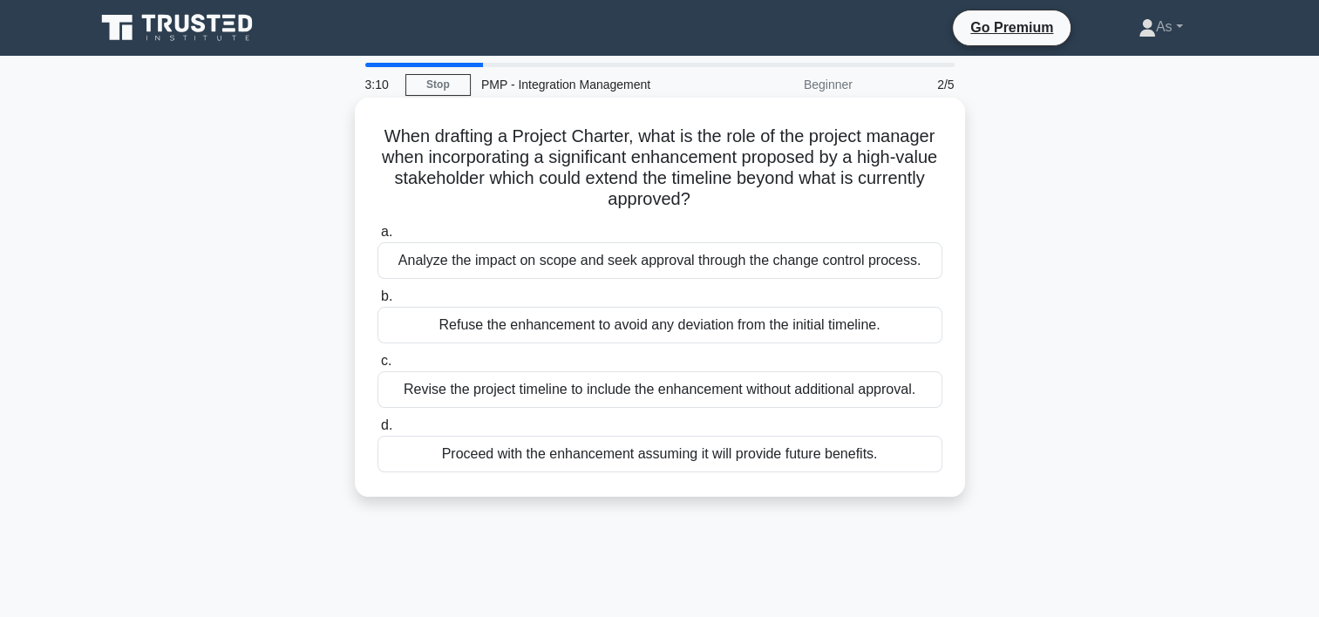
click at [821, 269] on div "Analyze the impact on scope and seek approval through the change control proces…" at bounding box center [660, 260] width 565 height 37
click at [378, 238] on input "a. Analyze the impact on scope and seek approval through the change control pro…" at bounding box center [378, 232] width 0 height 11
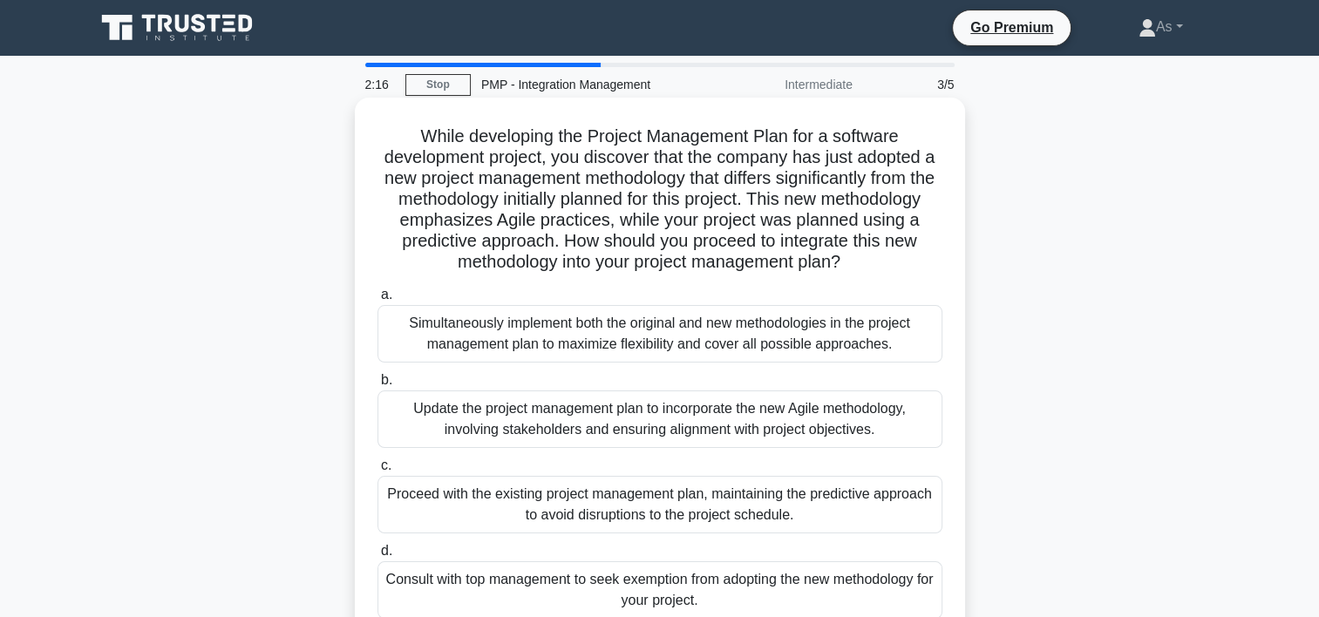
click at [766, 431] on div "Update the project management plan to incorporate the new Agile methodology, in…" at bounding box center [660, 420] width 565 height 58
click at [378, 386] on input "b. Update the project management plan to incorporate the new Agile methodology,…" at bounding box center [378, 380] width 0 height 11
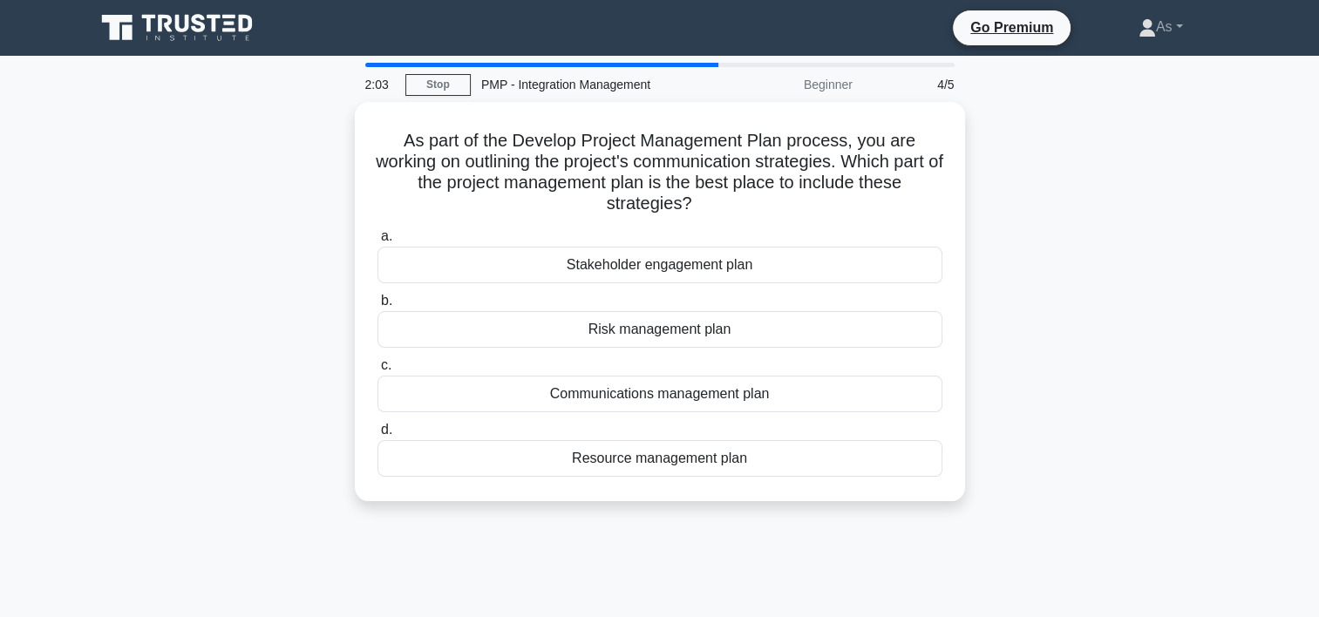
click at [1093, 259] on div "As part of the Develop Project Management Plan process, you are working on outl…" at bounding box center [660, 312] width 1151 height 420
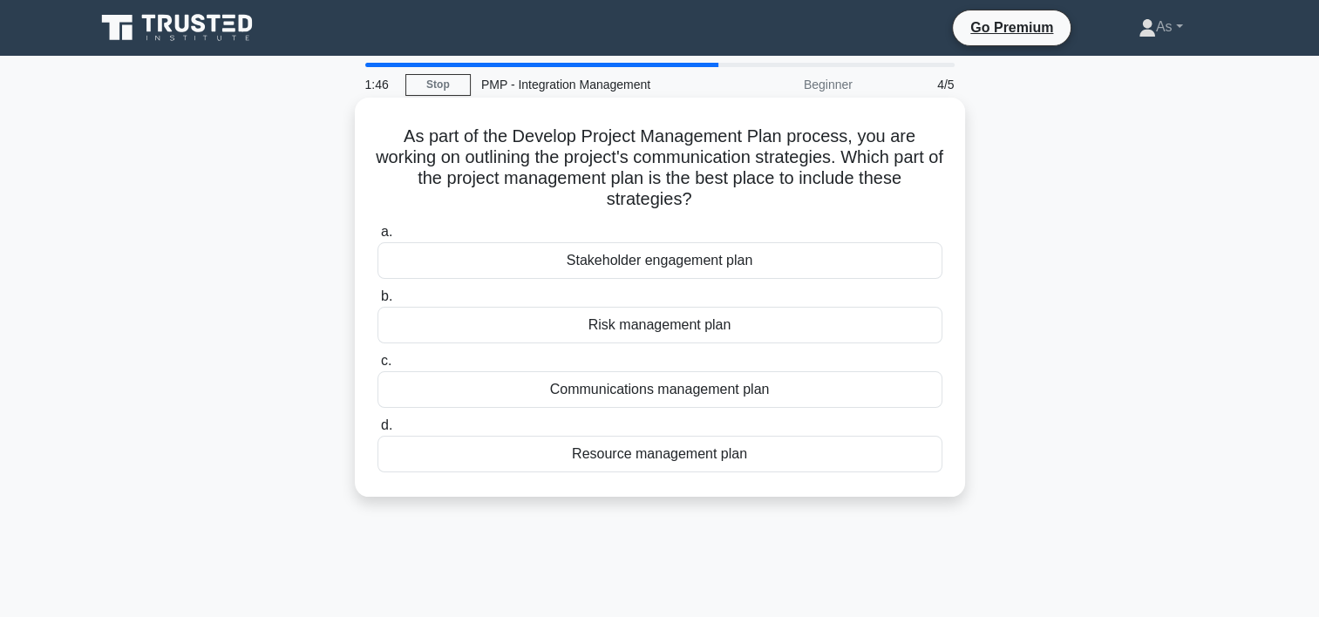
click at [774, 393] on div "Communications management plan" at bounding box center [660, 389] width 565 height 37
click at [378, 367] on input "c. Communications management plan" at bounding box center [378, 361] width 0 height 11
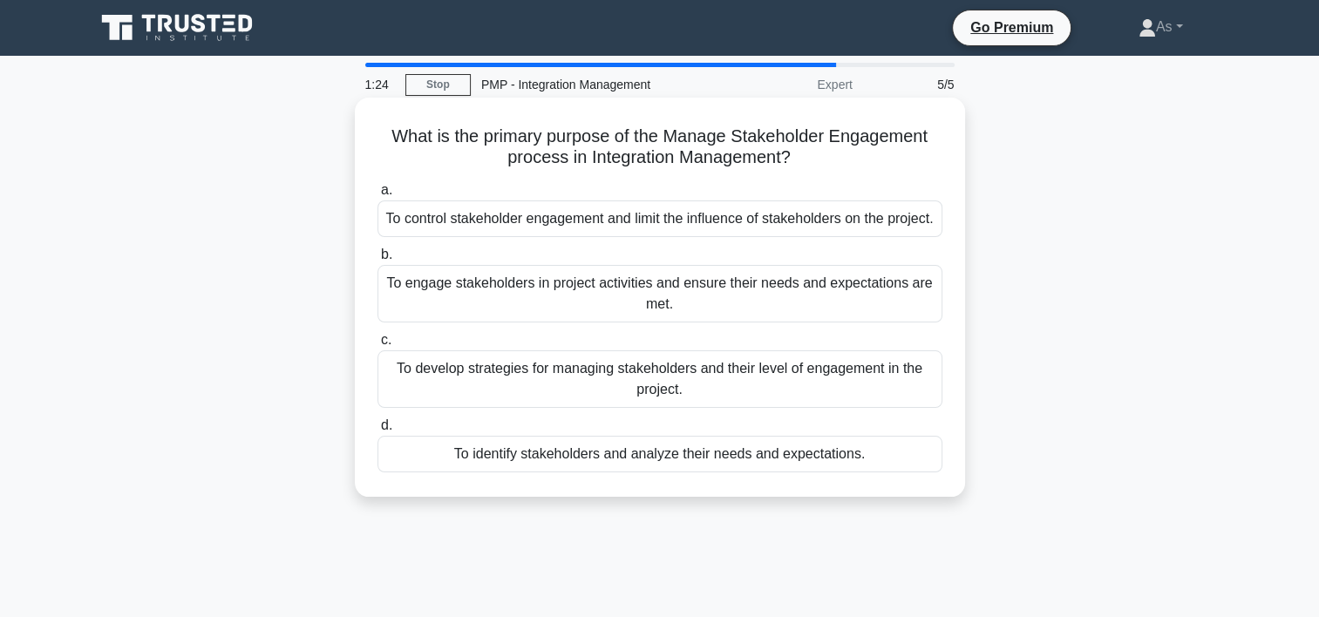
click at [876, 302] on div "To engage stakeholders in project activities and ensure their needs and expecta…" at bounding box center [660, 294] width 565 height 58
click at [378, 261] on input "b. To engage stakeholders in project activities and ensure their needs and expe…" at bounding box center [378, 254] width 0 height 11
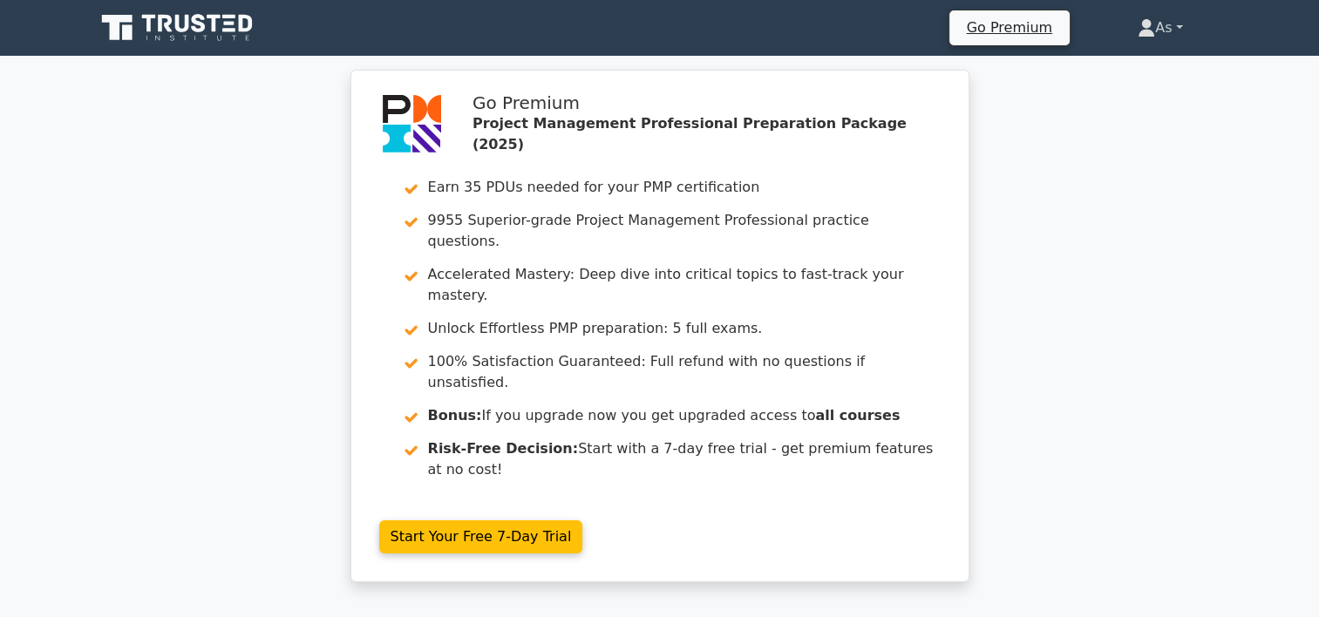
click at [1176, 28] on link "As" at bounding box center [1160, 27] width 128 height 35
click at [1151, 69] on link "Profile" at bounding box center [1166, 69] width 138 height 28
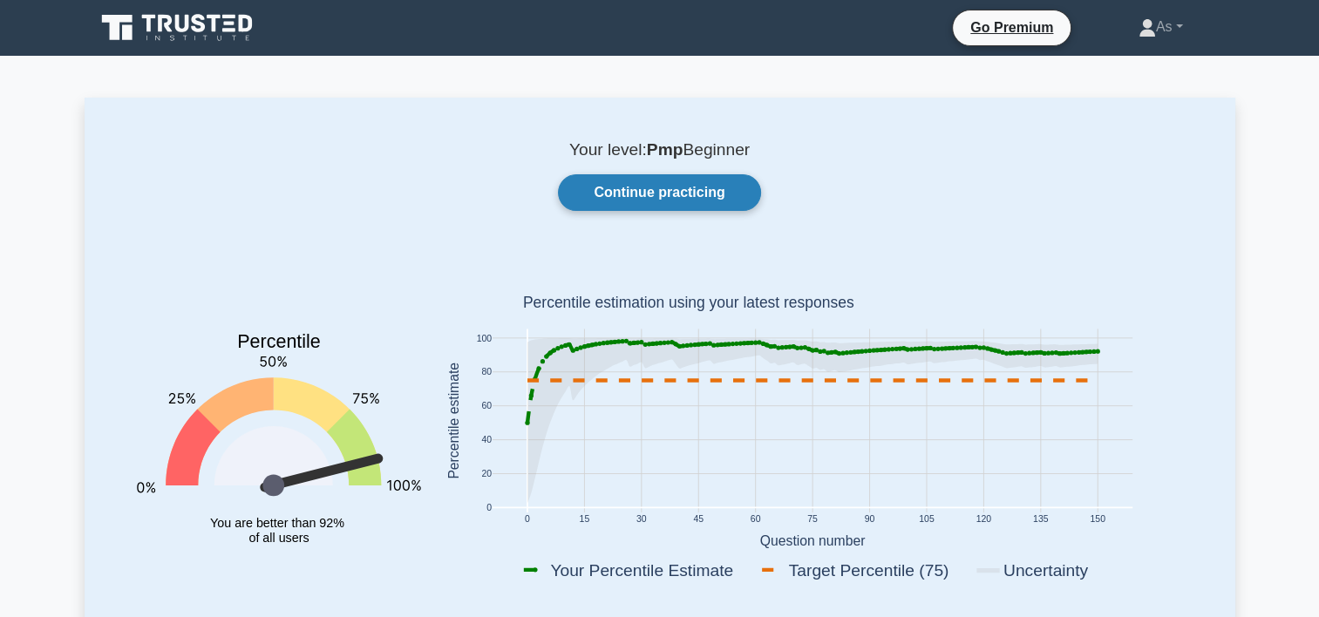
click at [610, 193] on link "Continue practicing" at bounding box center [659, 192] width 202 height 37
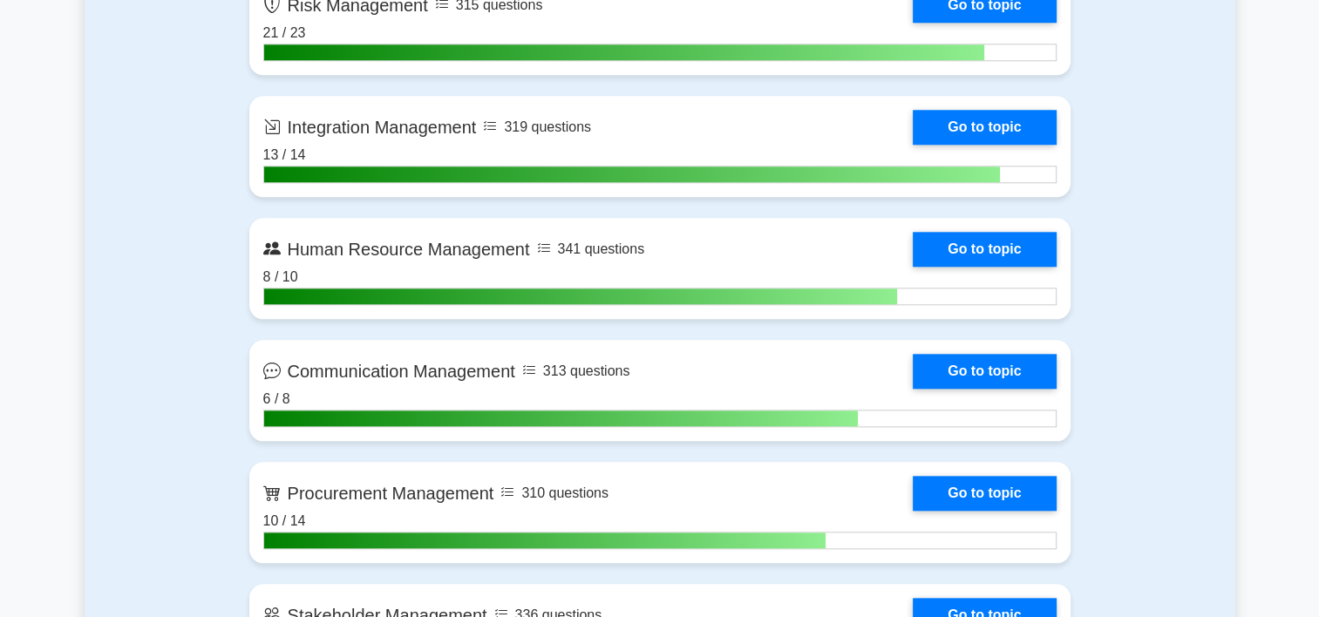
scroll to position [1777, 0]
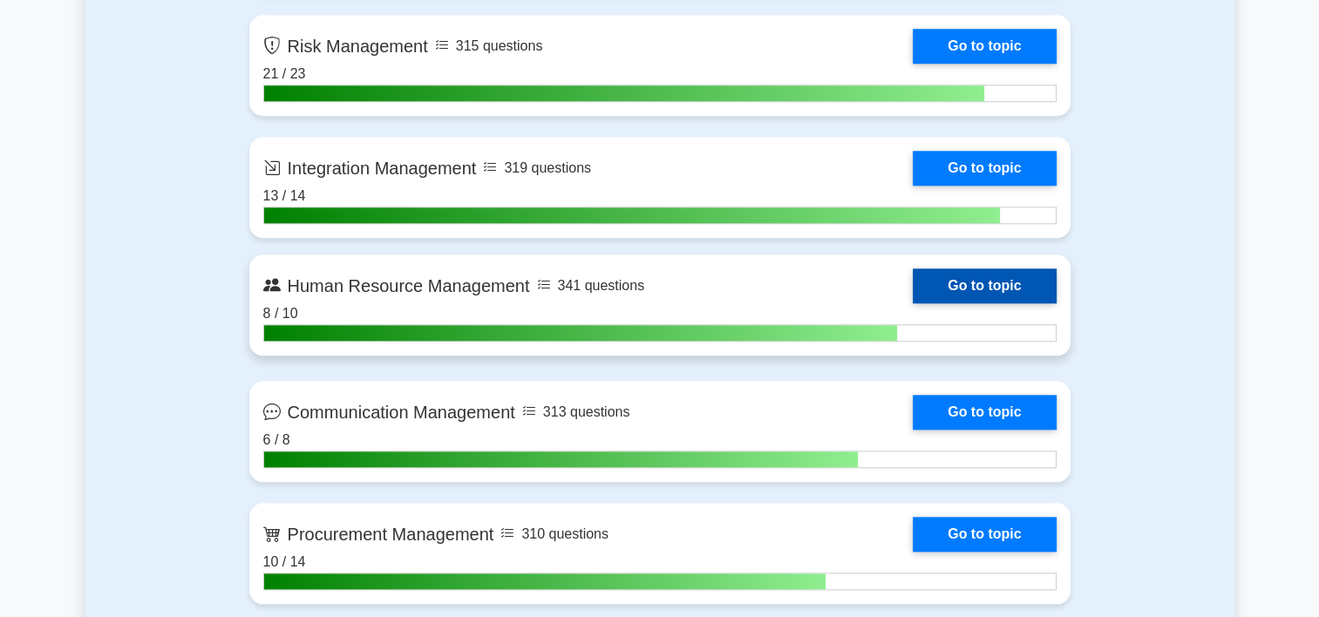
click at [952, 270] on link "Go to topic" at bounding box center [984, 286] width 143 height 35
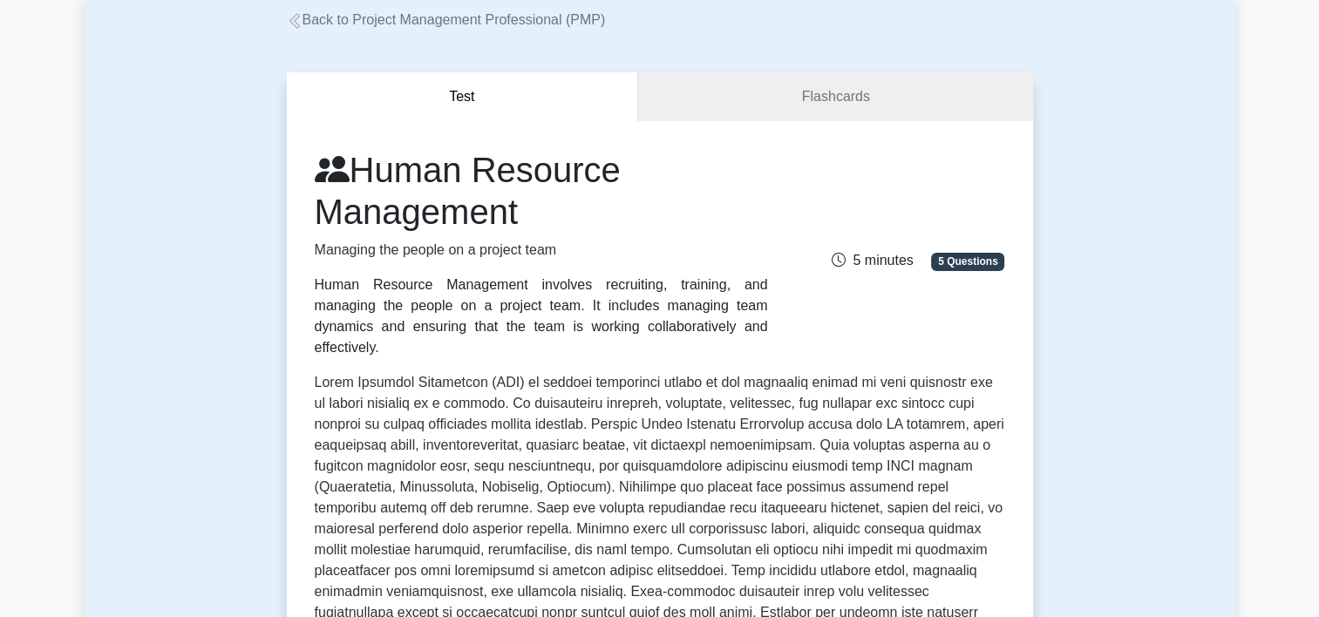
scroll to position [107, 0]
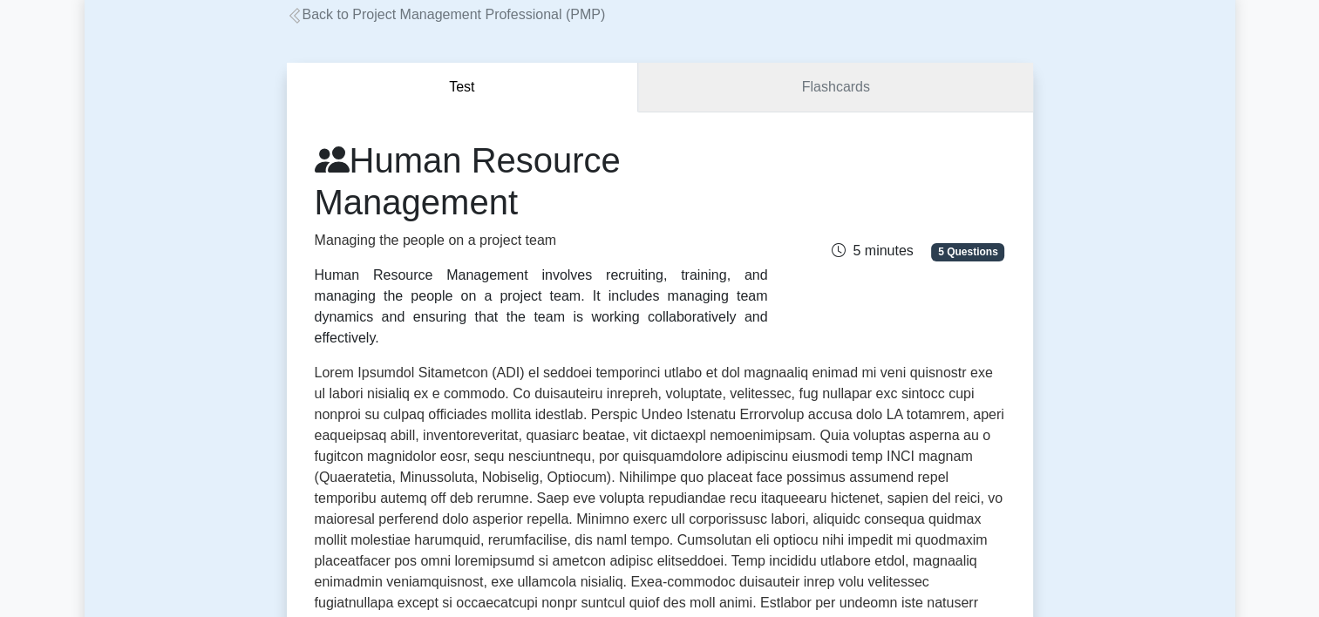
click at [778, 92] on link "Flashcards" at bounding box center [835, 88] width 394 height 50
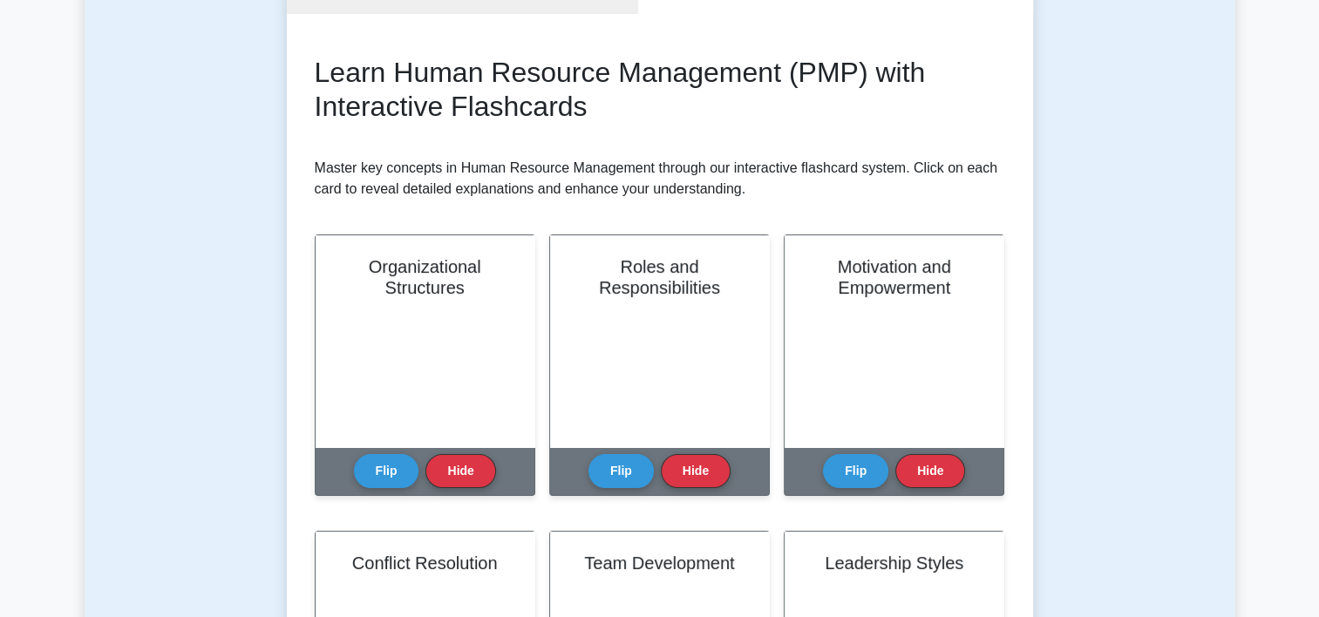
scroll to position [213, 0]
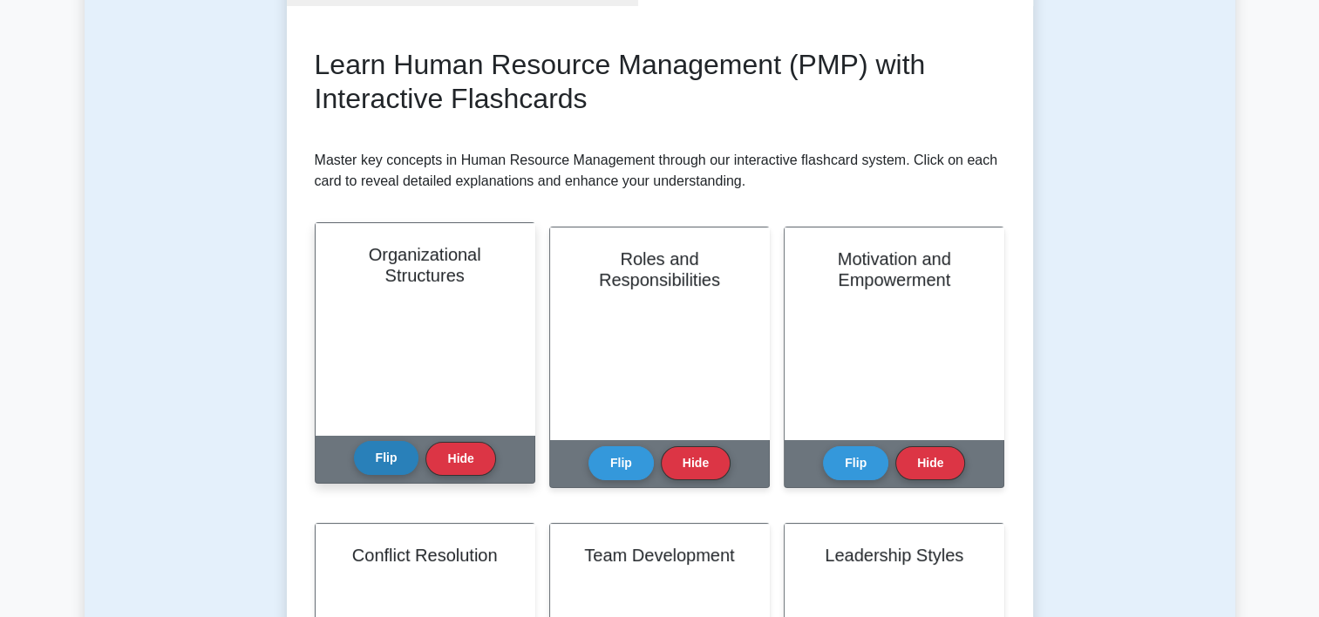
click at [392, 453] on button "Flip" at bounding box center [386, 458] width 65 height 34
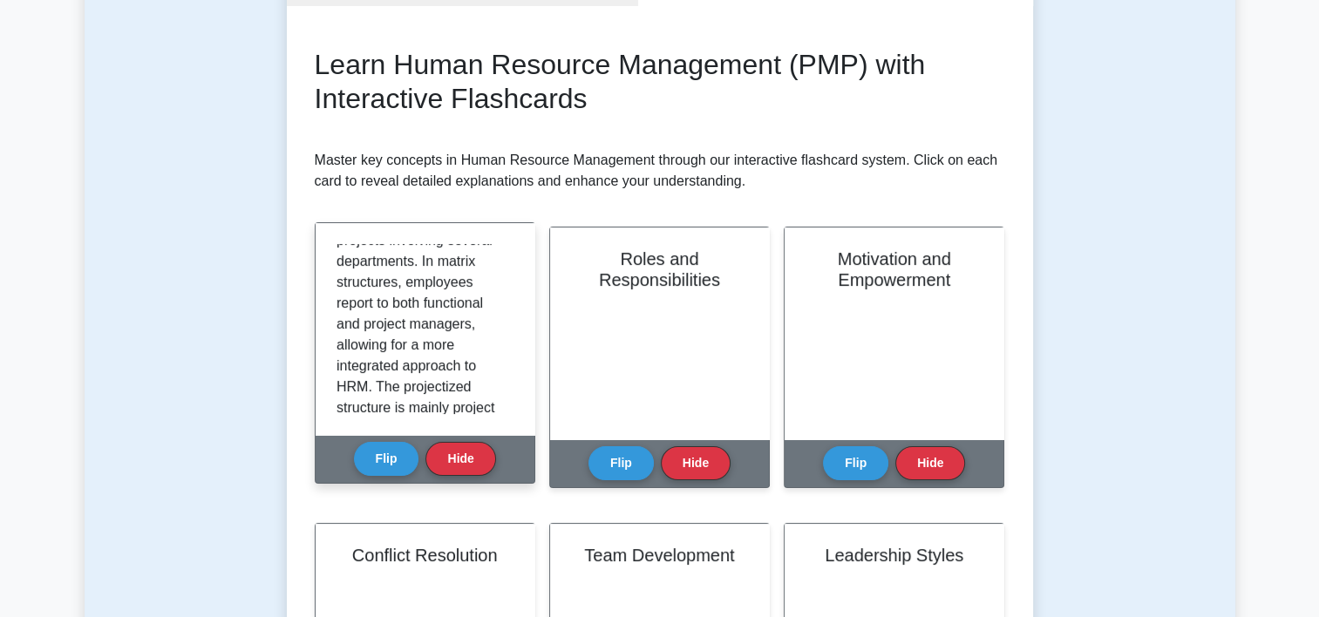
scroll to position [506, 0]
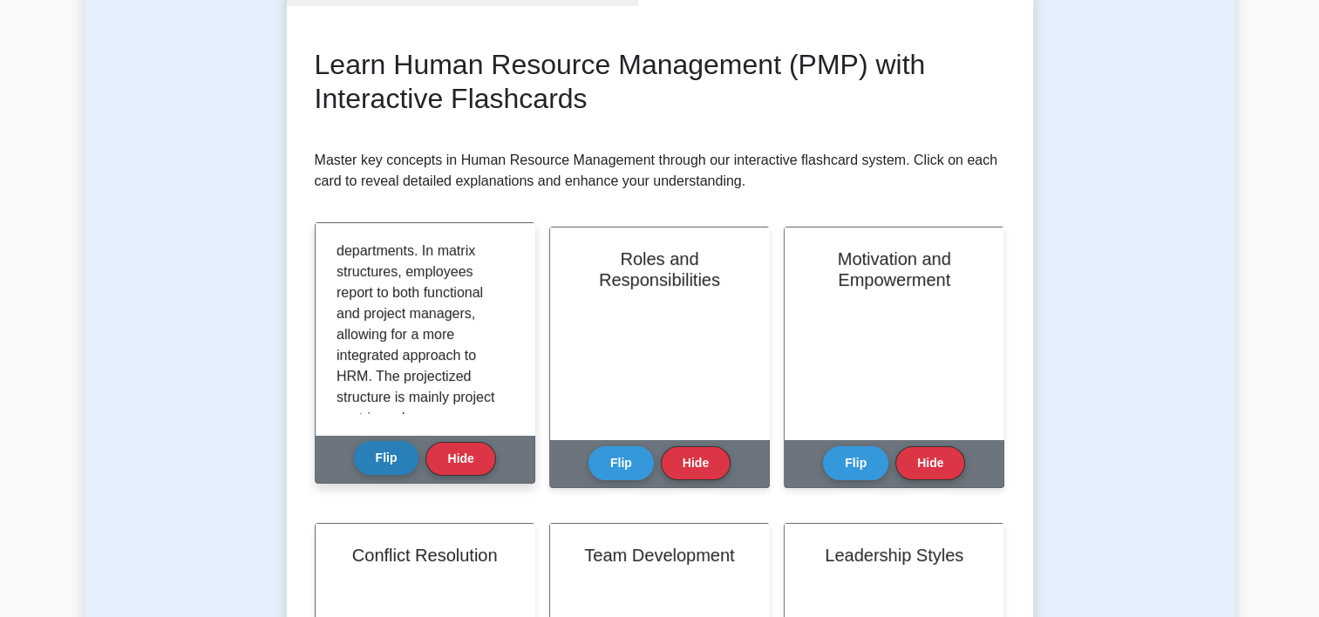
click at [391, 451] on button "Flip" at bounding box center [386, 458] width 65 height 34
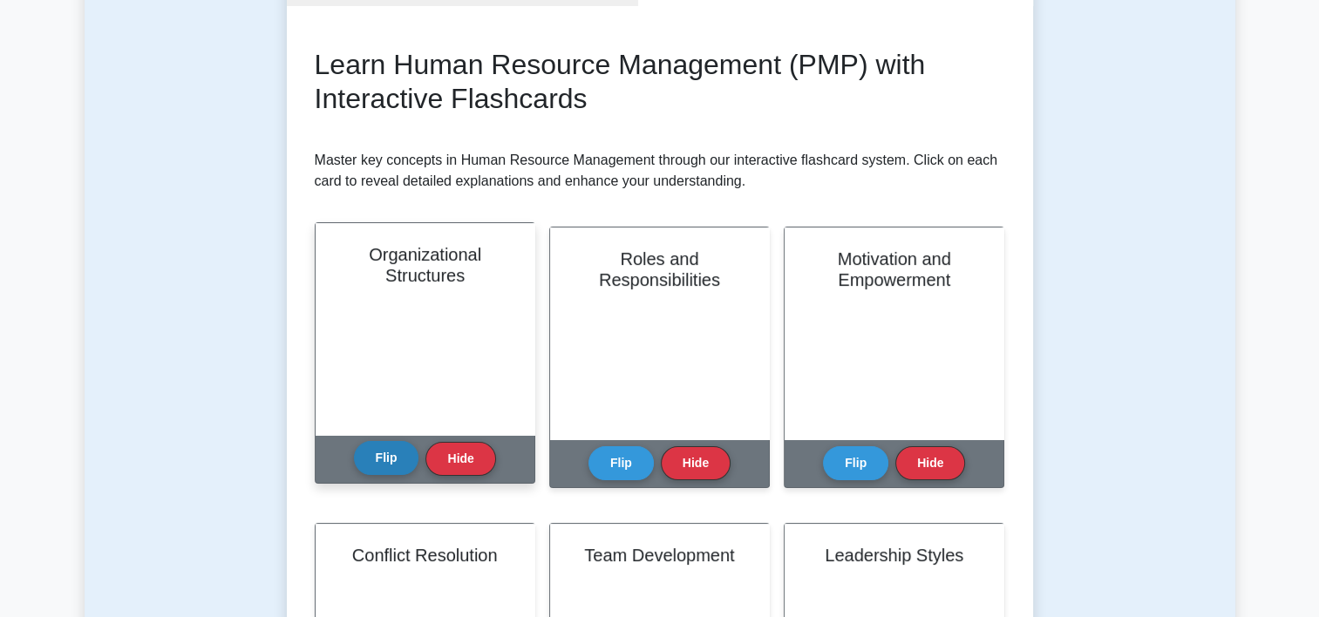
click at [391, 451] on button "Flip" at bounding box center [386, 458] width 65 height 34
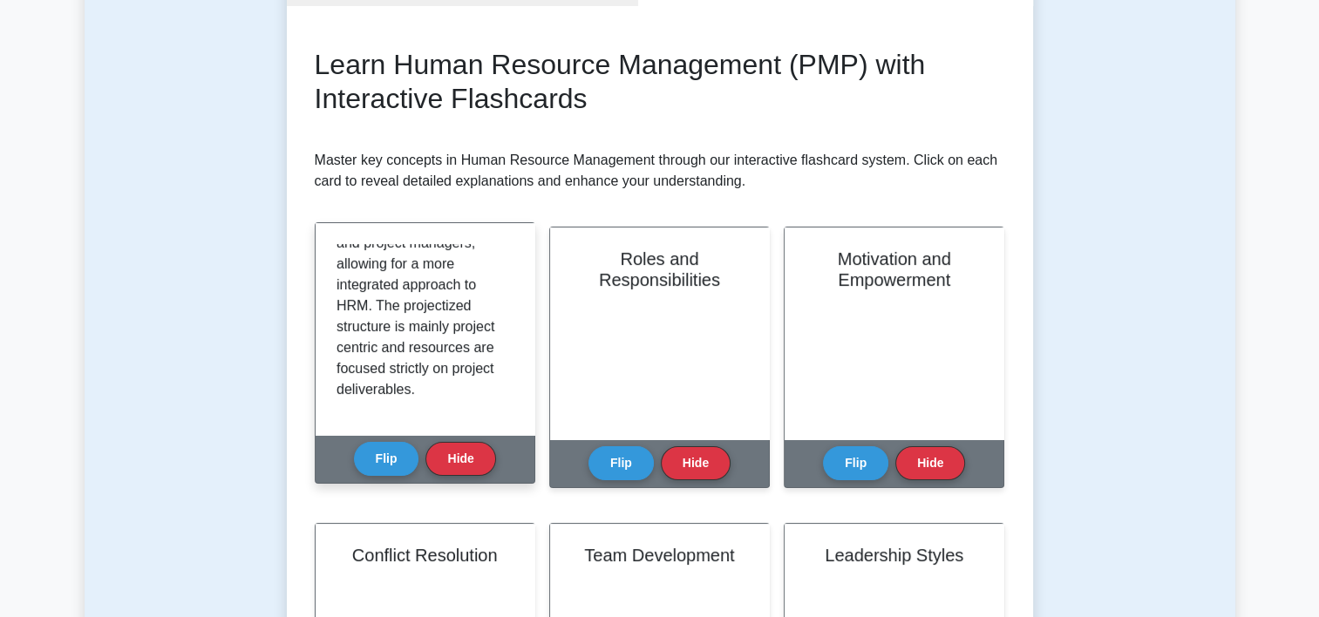
scroll to position [596, 0]
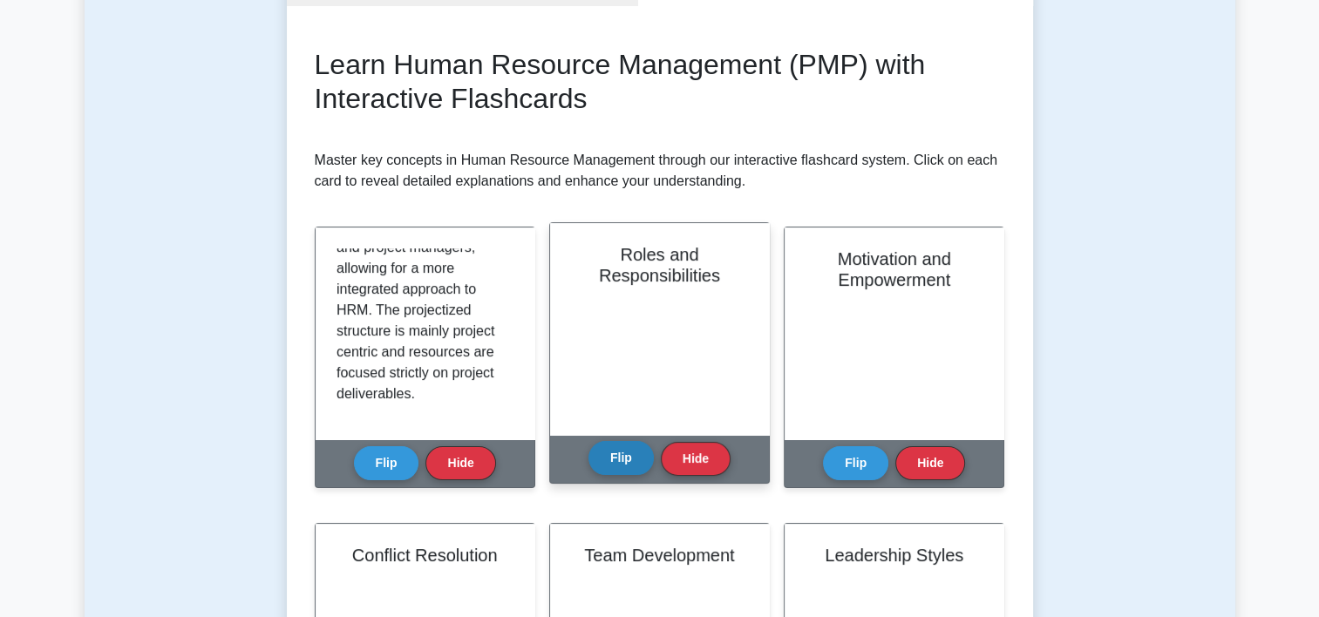
click at [621, 460] on button "Flip" at bounding box center [621, 458] width 65 height 34
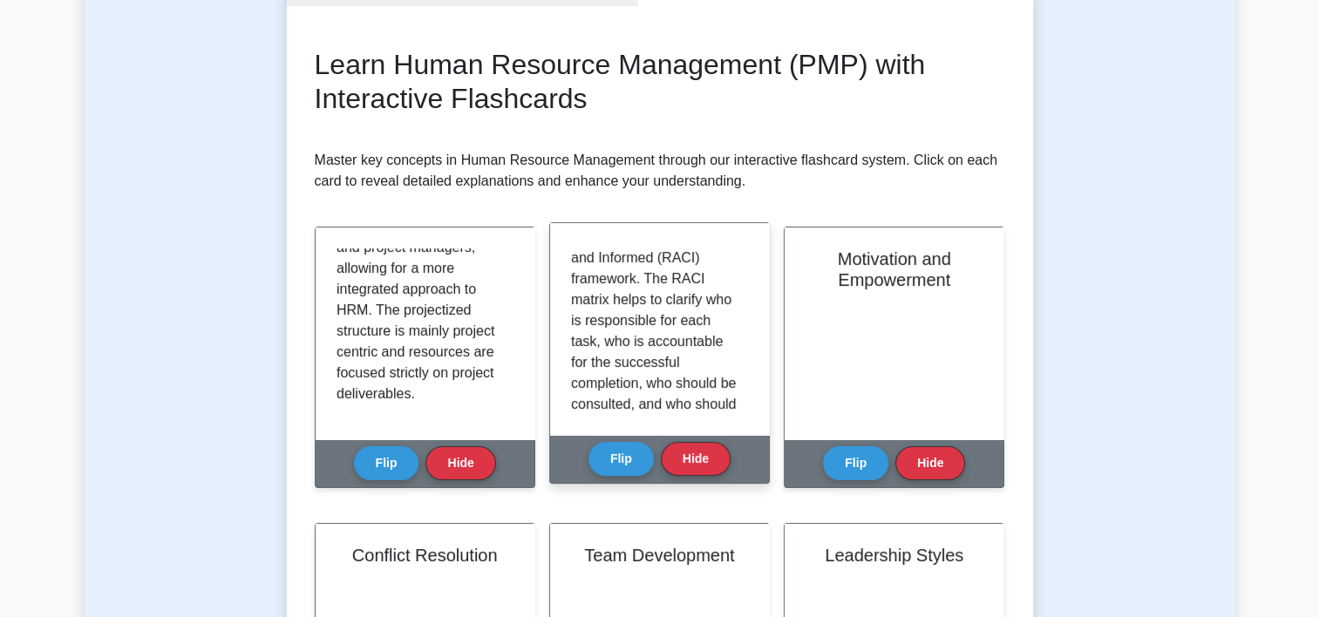
scroll to position [446, 0]
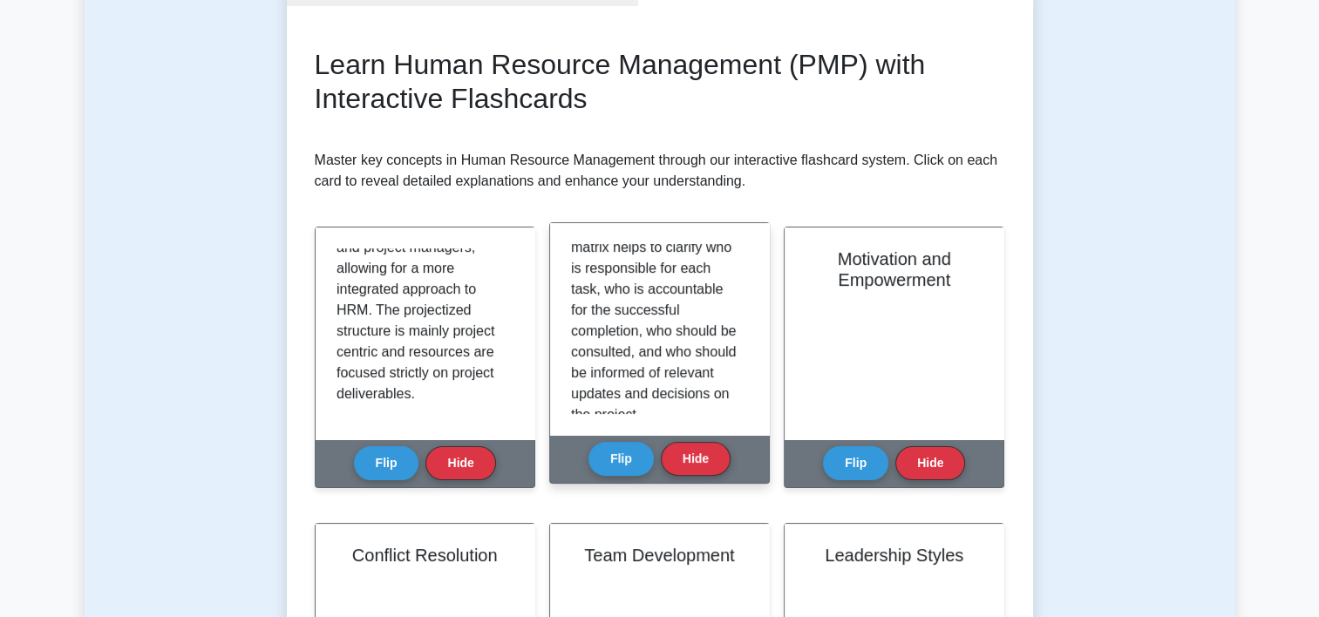
click at [743, 419] on div "Roles and responsibilities are a central aspect of effective HRM on projects. C…" at bounding box center [659, 329] width 219 height 212
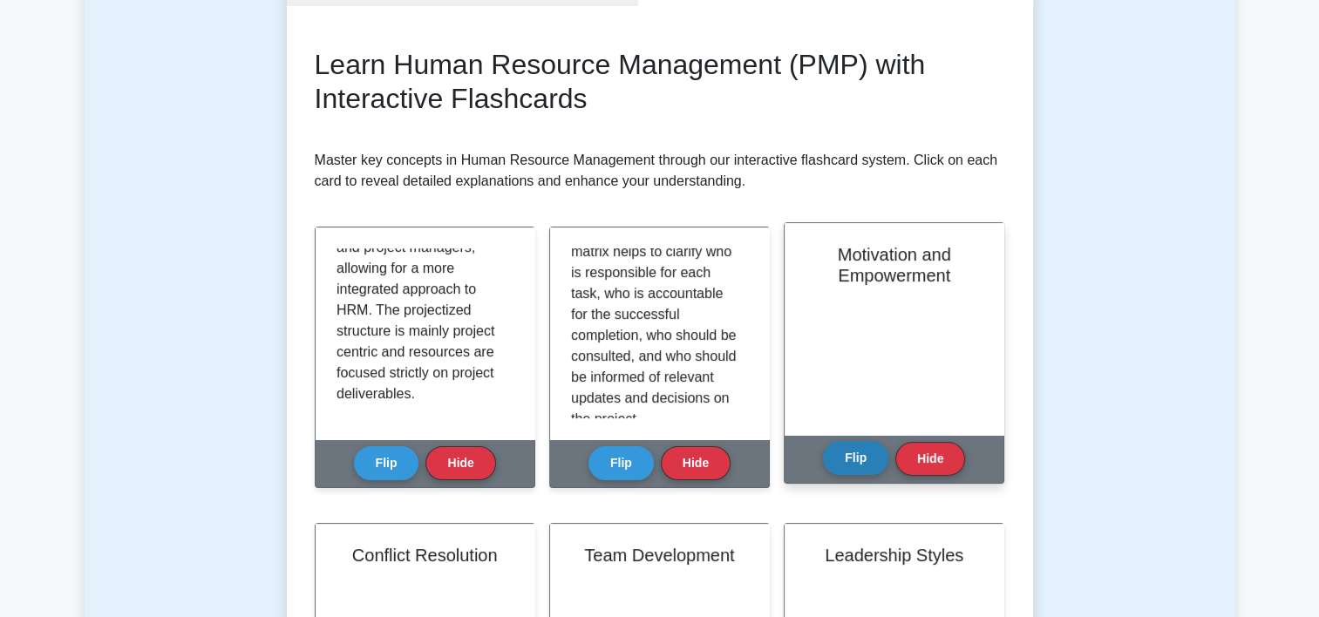
click at [855, 468] on button "Flip" at bounding box center [855, 458] width 65 height 34
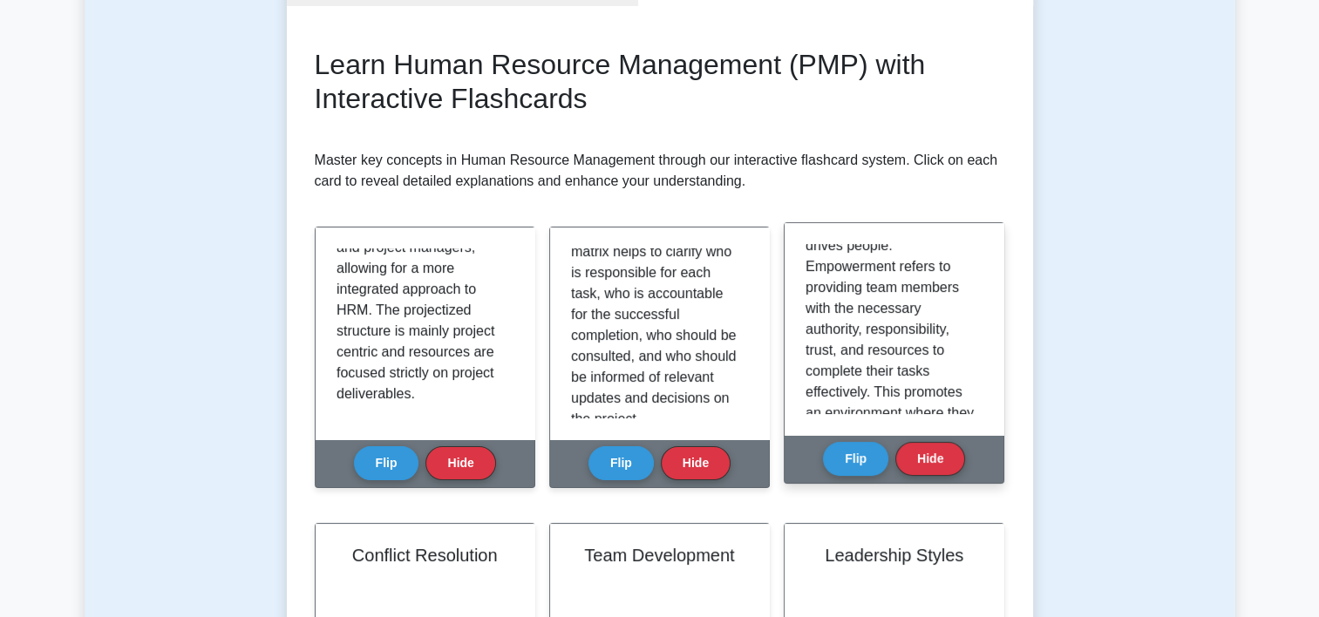
scroll to position [576, 0]
